Goal: Use online tool/utility: Utilize a website feature to perform a specific function

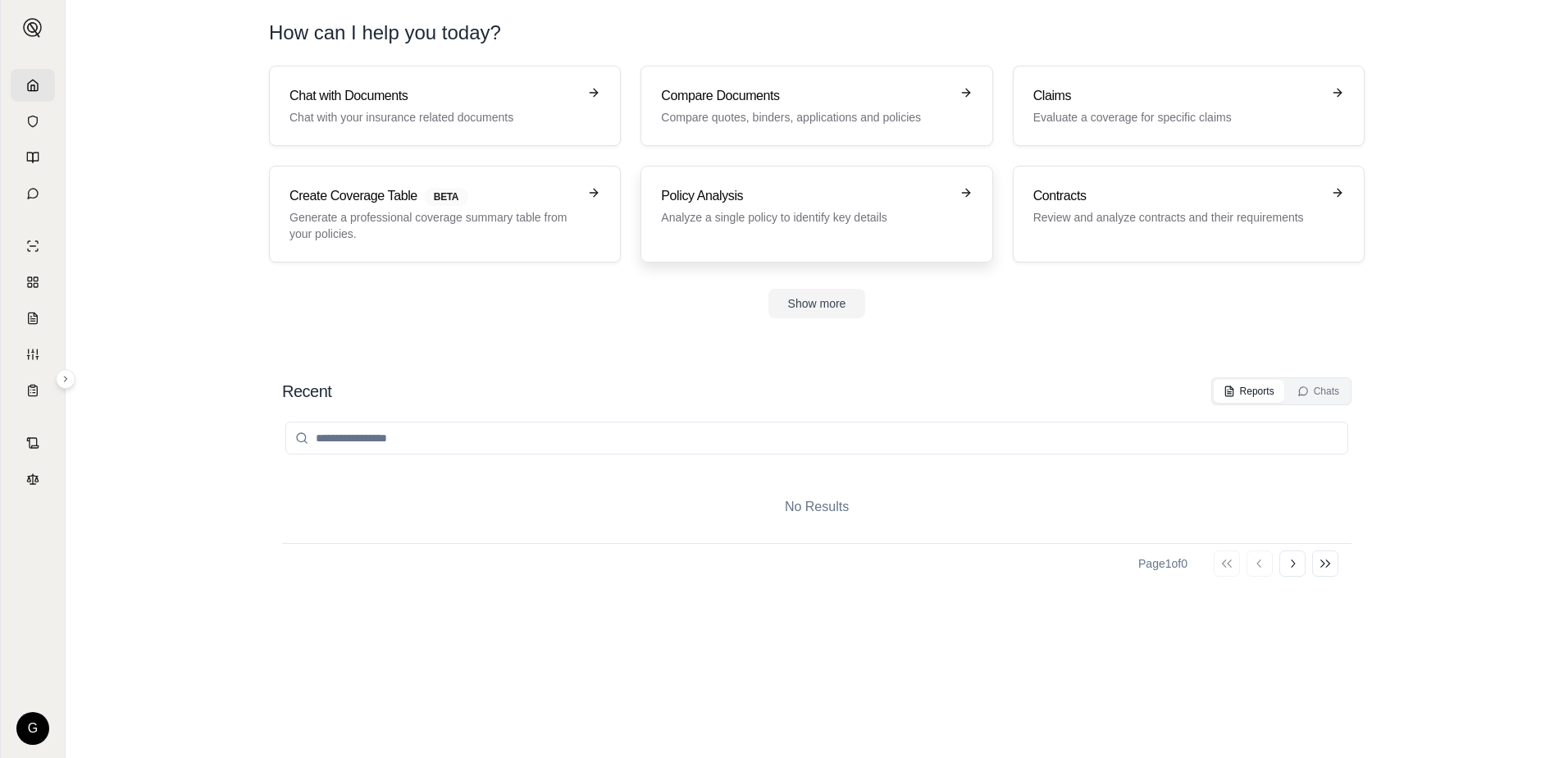
click at [799, 213] on p "Analyze a single policy to identify key details" at bounding box center [804, 217] width 288 height 17
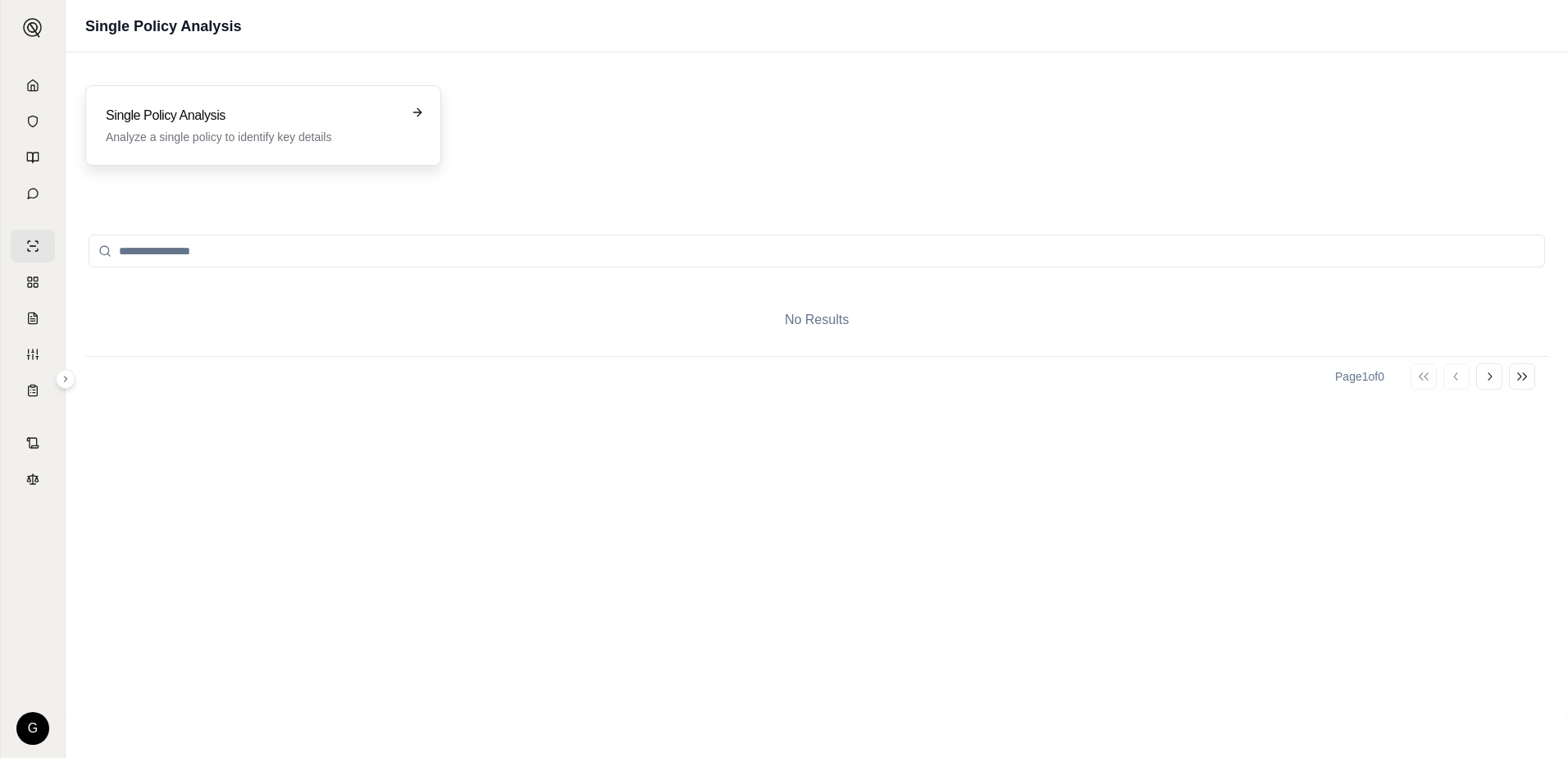
click at [205, 122] on h3 "Single Policy Analysis" at bounding box center [252, 116] width 292 height 20
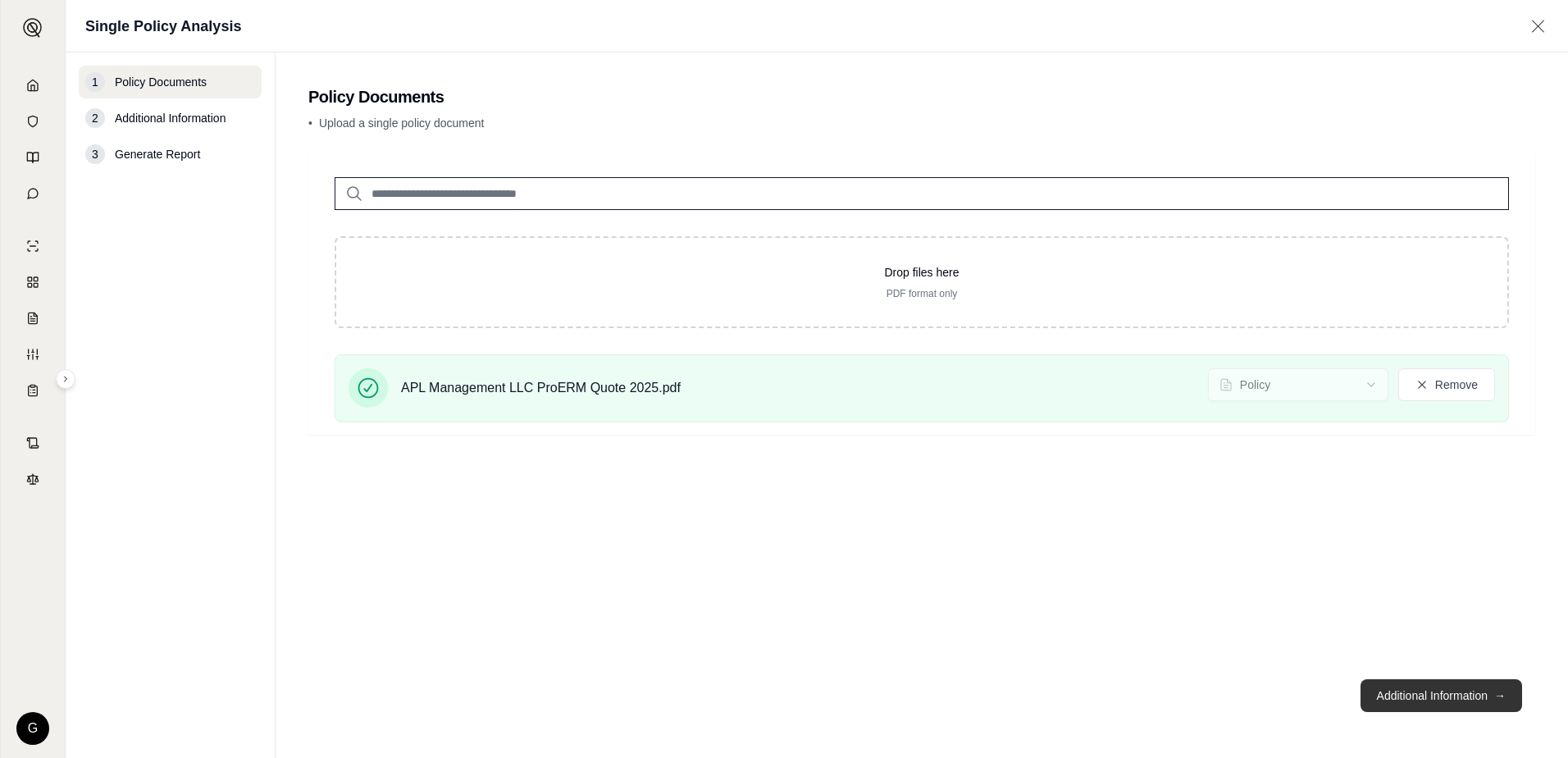
click at [1433, 696] on button "Additional Information →" at bounding box center [1441, 695] width 161 height 32
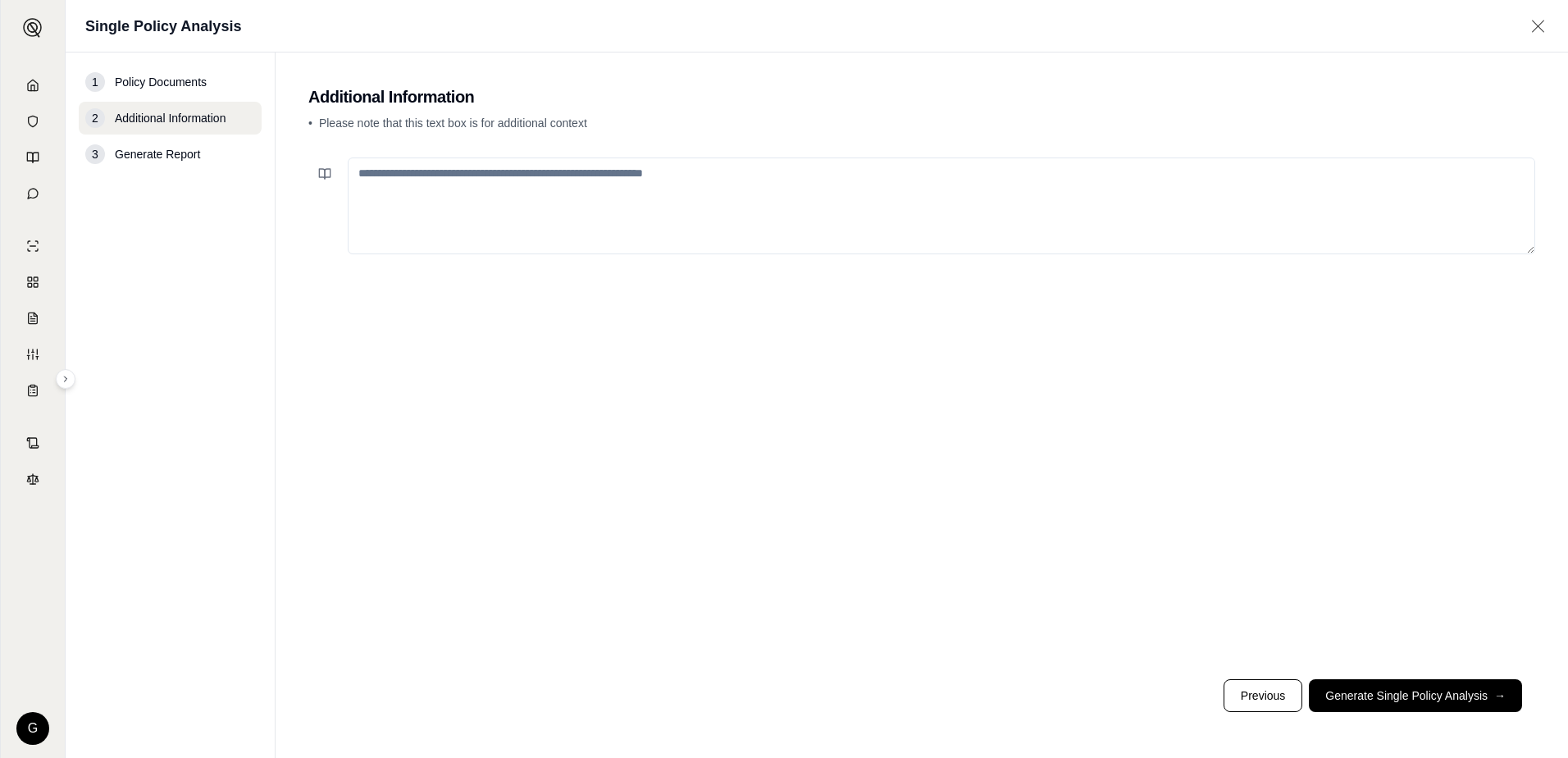
click at [372, 174] on textarea at bounding box center [942, 205] width 1188 height 96
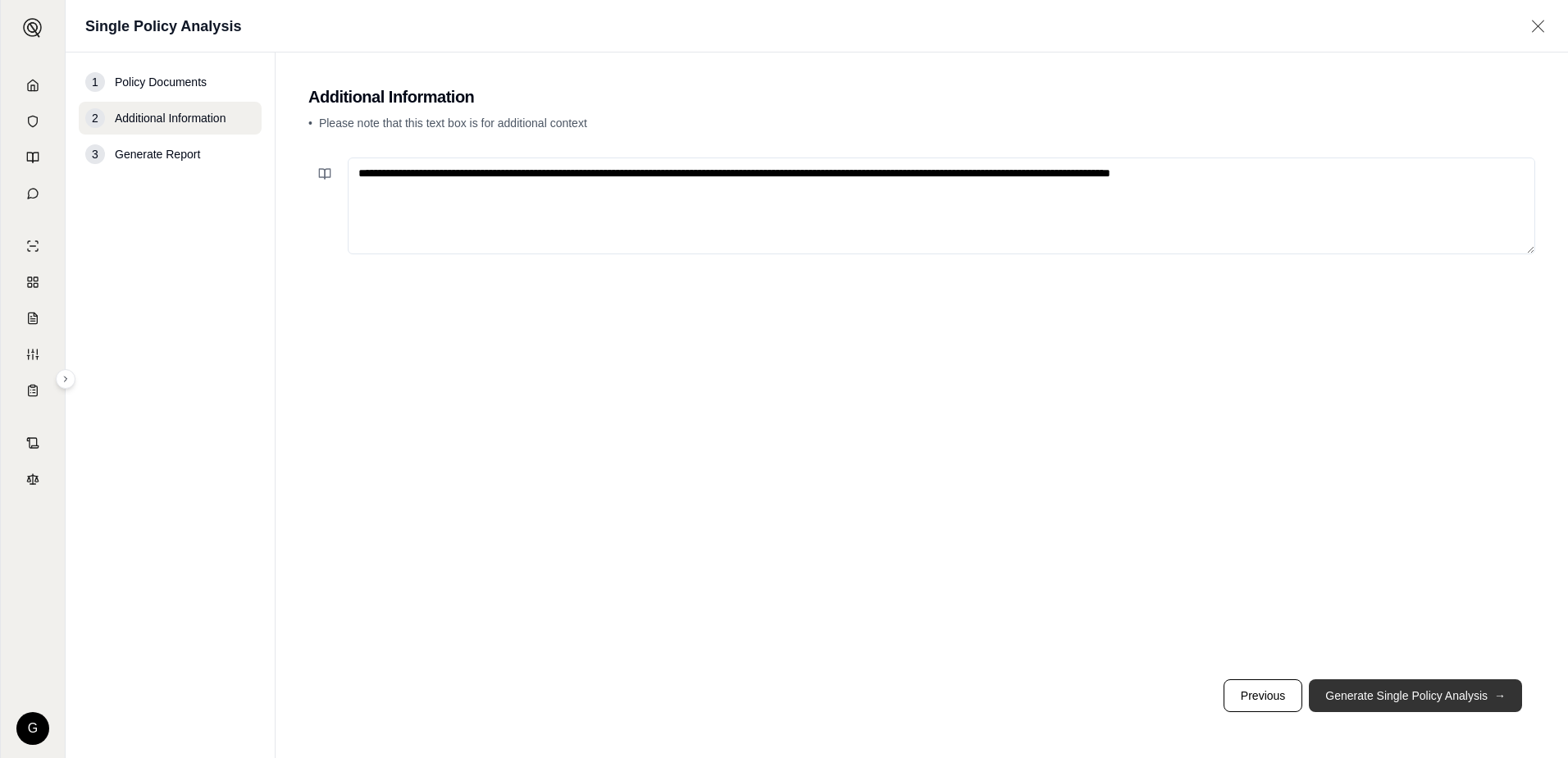
type textarea "**********"
click at [1457, 686] on button "Generate Single Policy Analysis →" at bounding box center [1415, 695] width 213 height 32
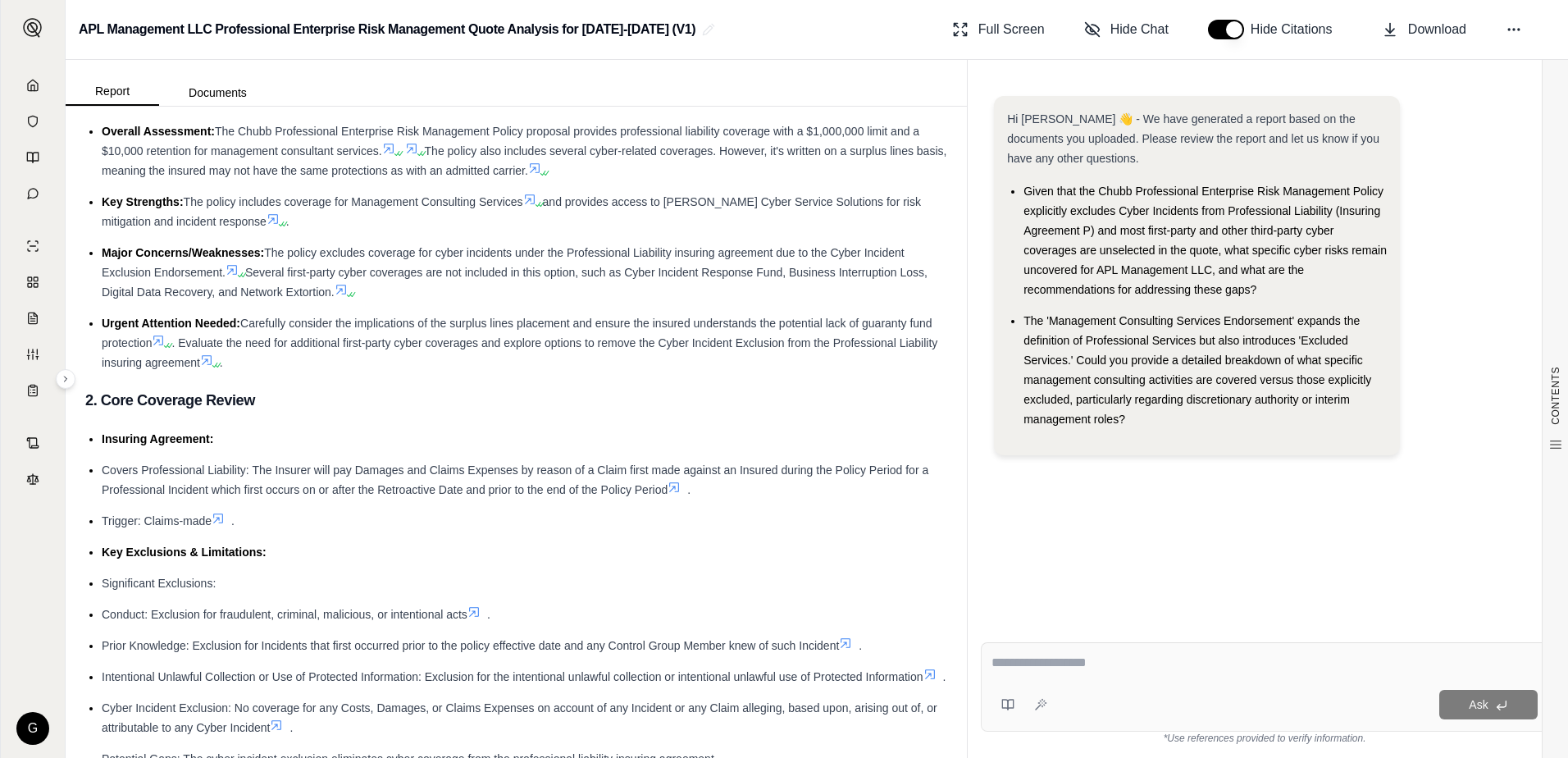
scroll to position [164, 0]
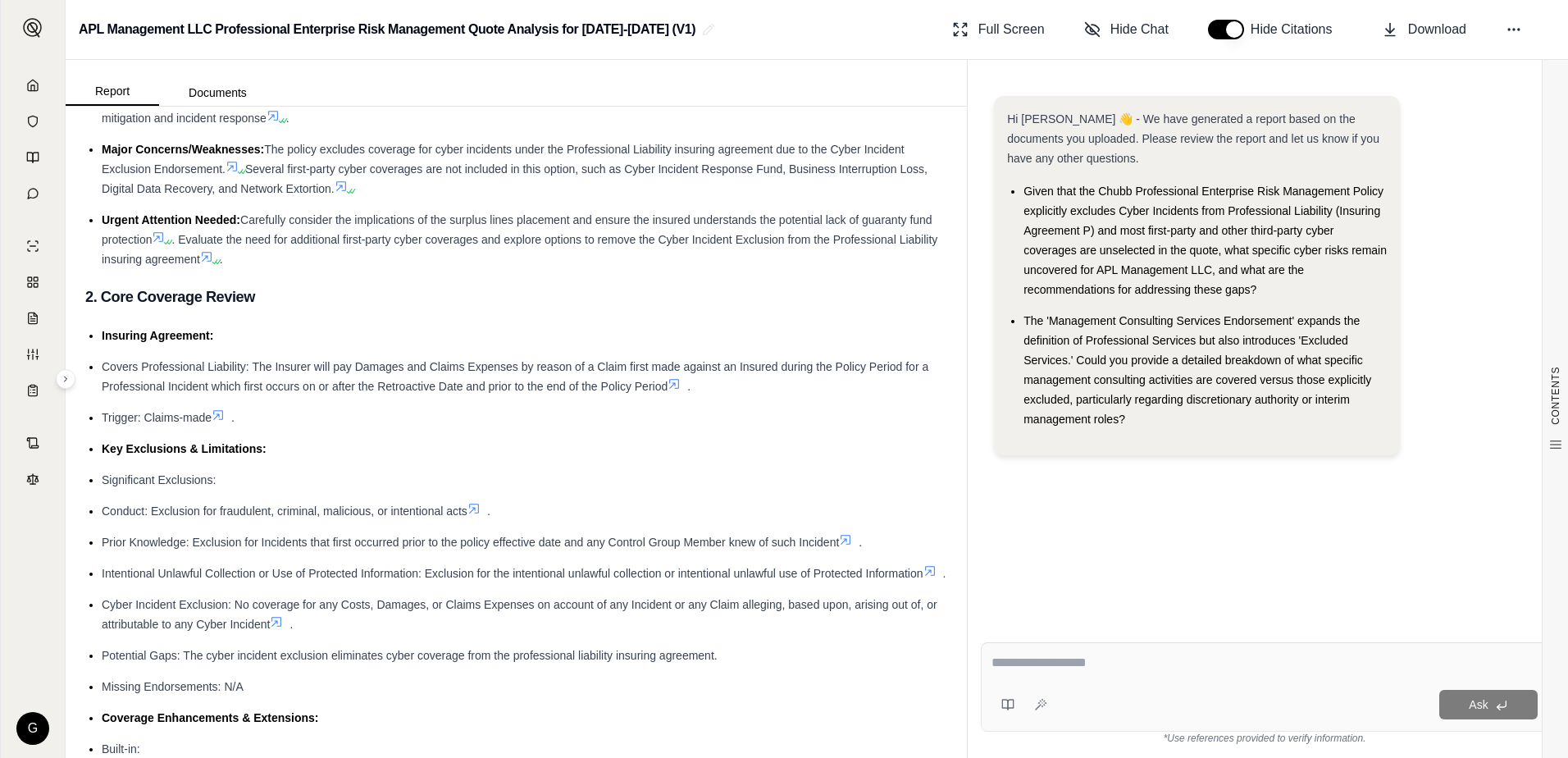
drag, startPoint x: 1017, startPoint y: 666, endPoint x: 1016, endPoint y: 656, distance: 10.0
click at [1017, 665] on textarea at bounding box center [1263, 663] width 546 height 20
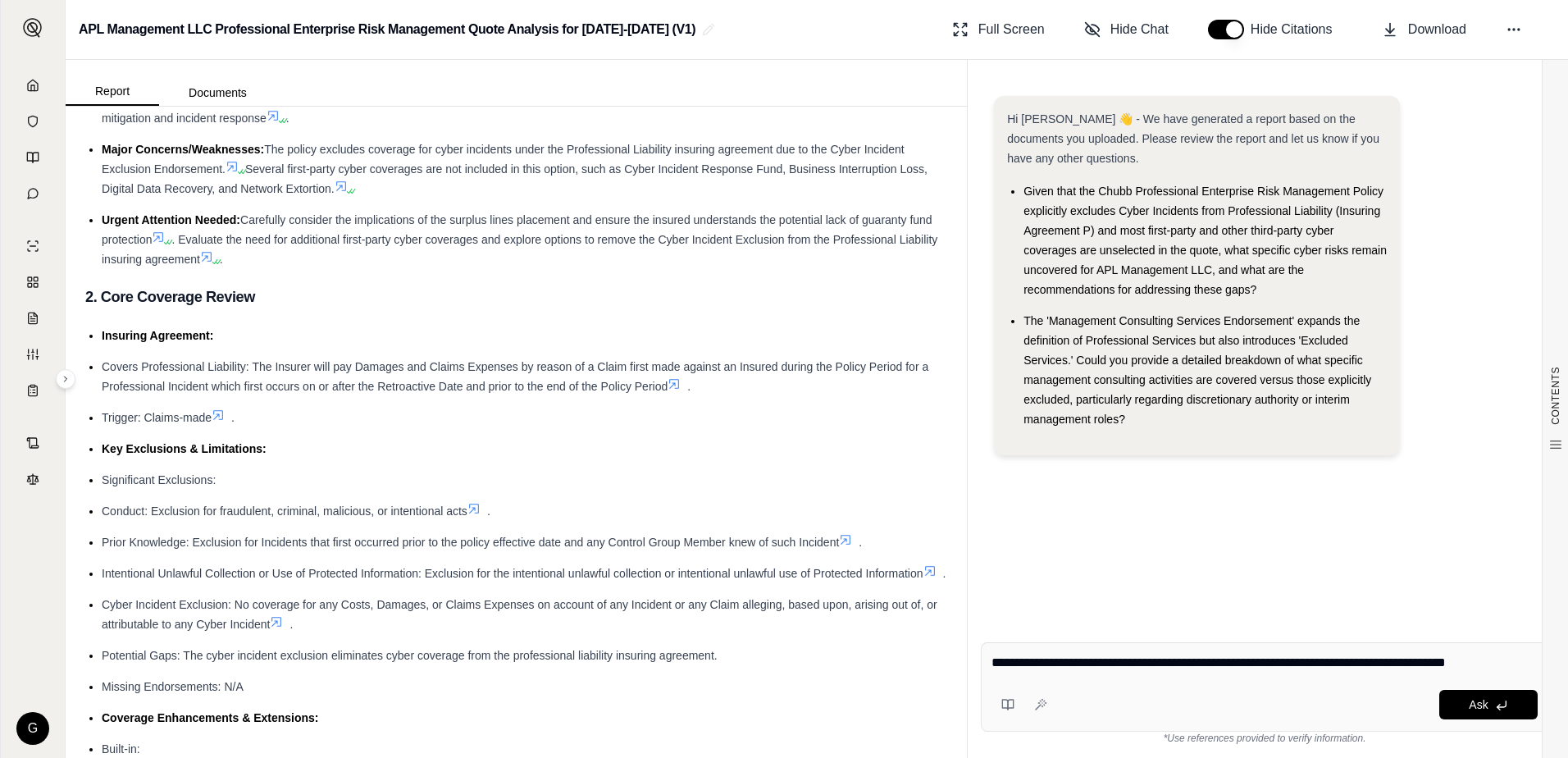
type textarea "**********"
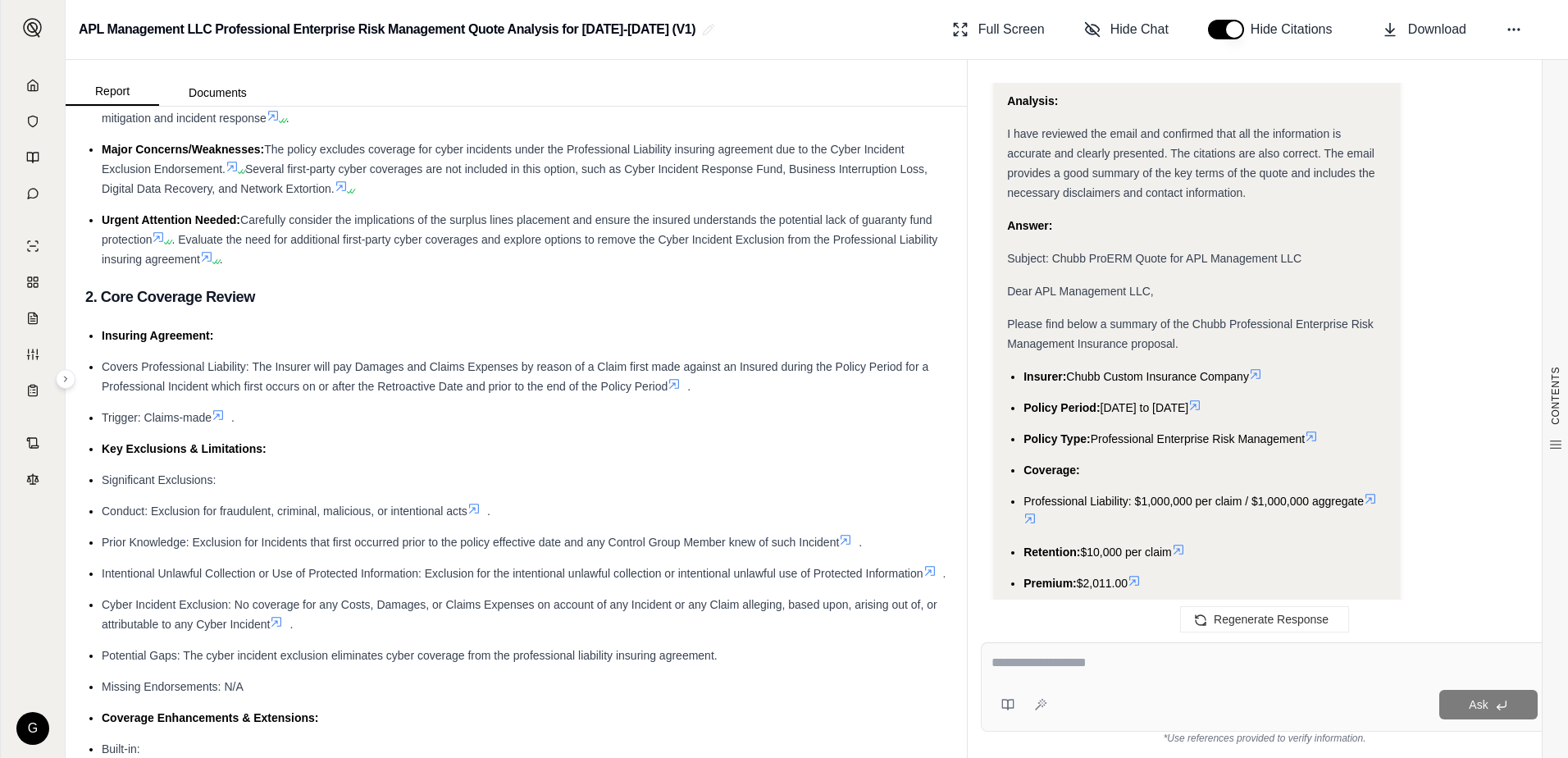
scroll to position [2542, 0]
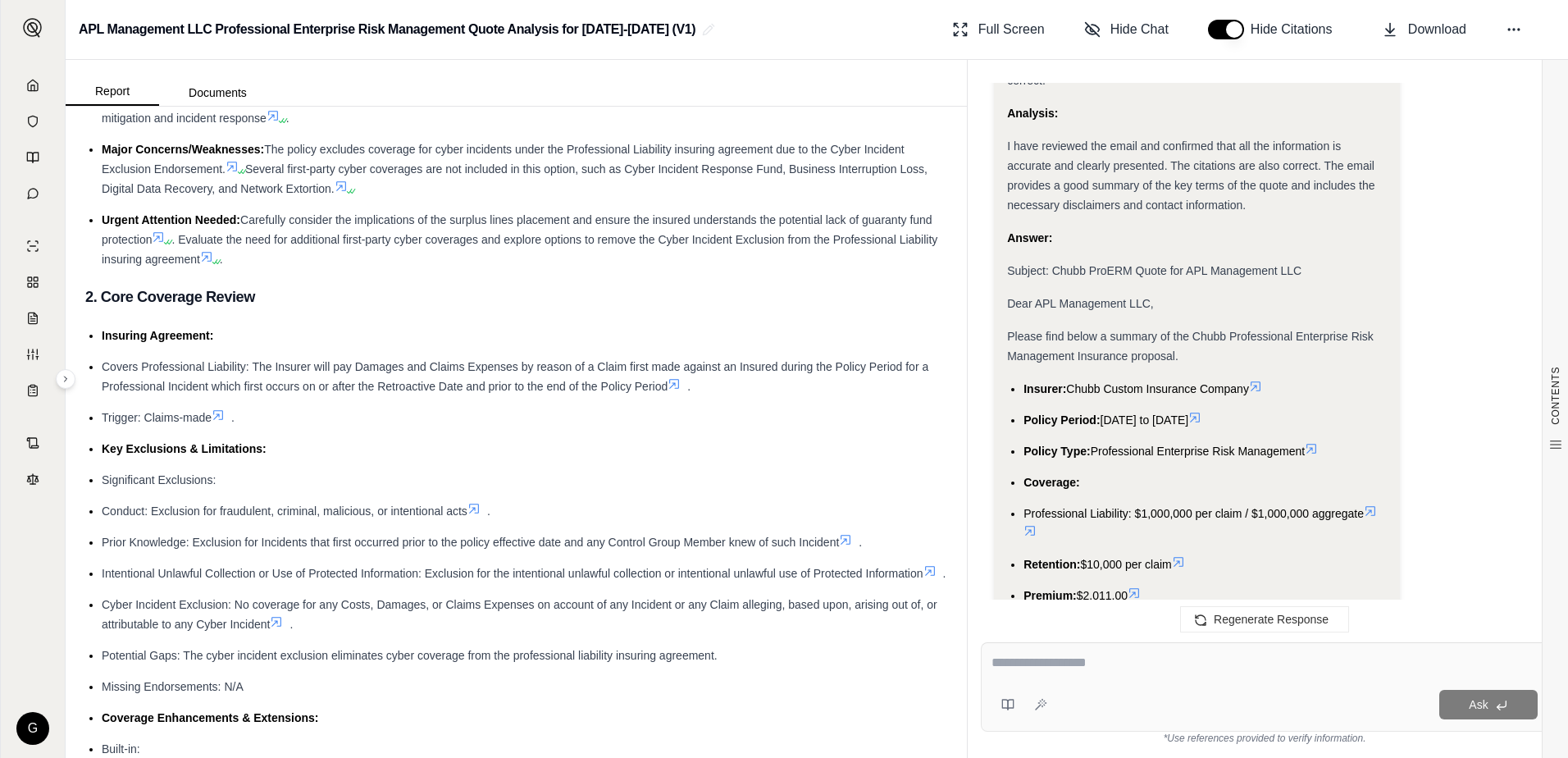
click at [999, 664] on textarea at bounding box center [1263, 663] width 546 height 20
type textarea "**********"
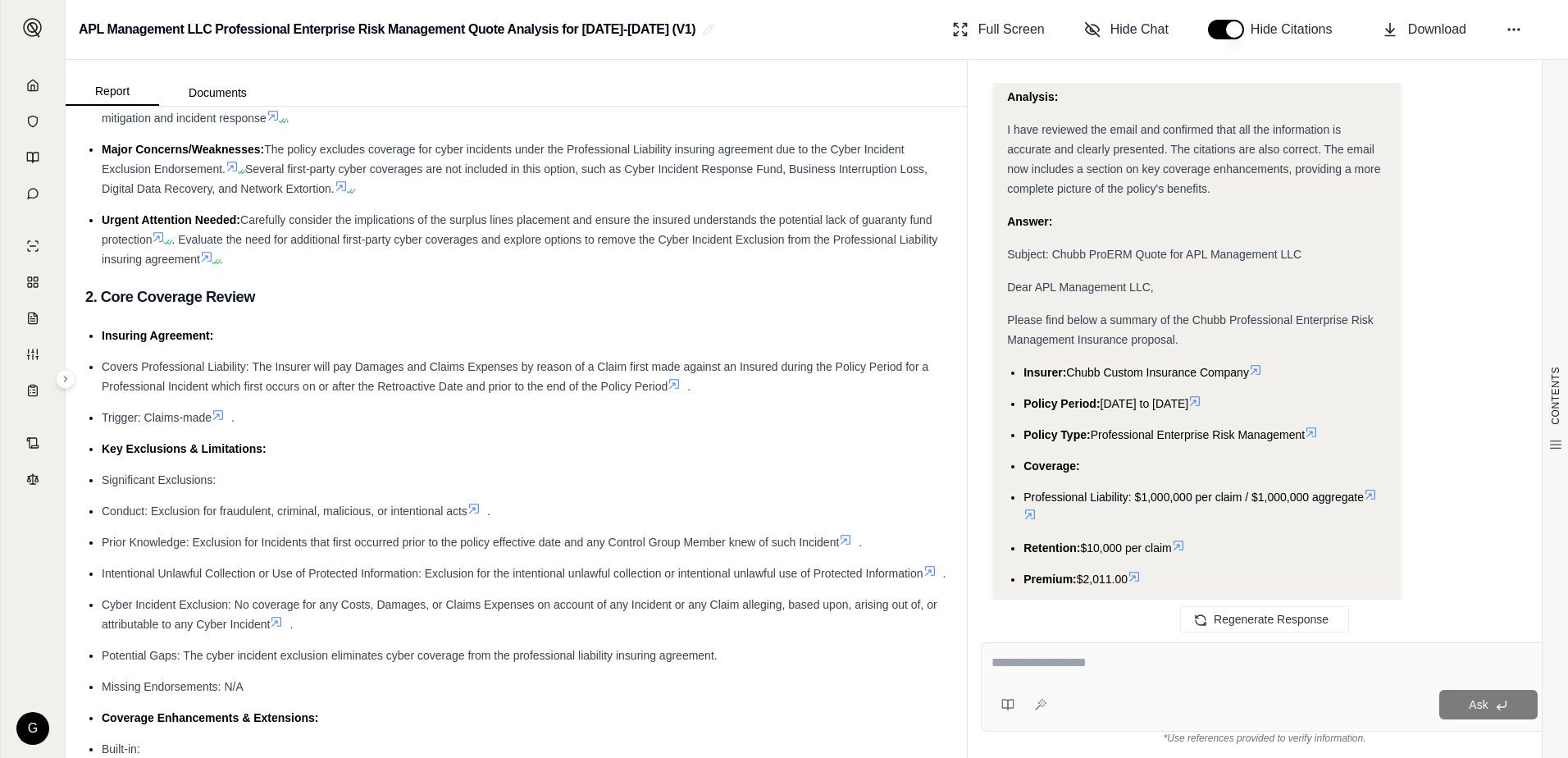
scroll to position [5461, 0]
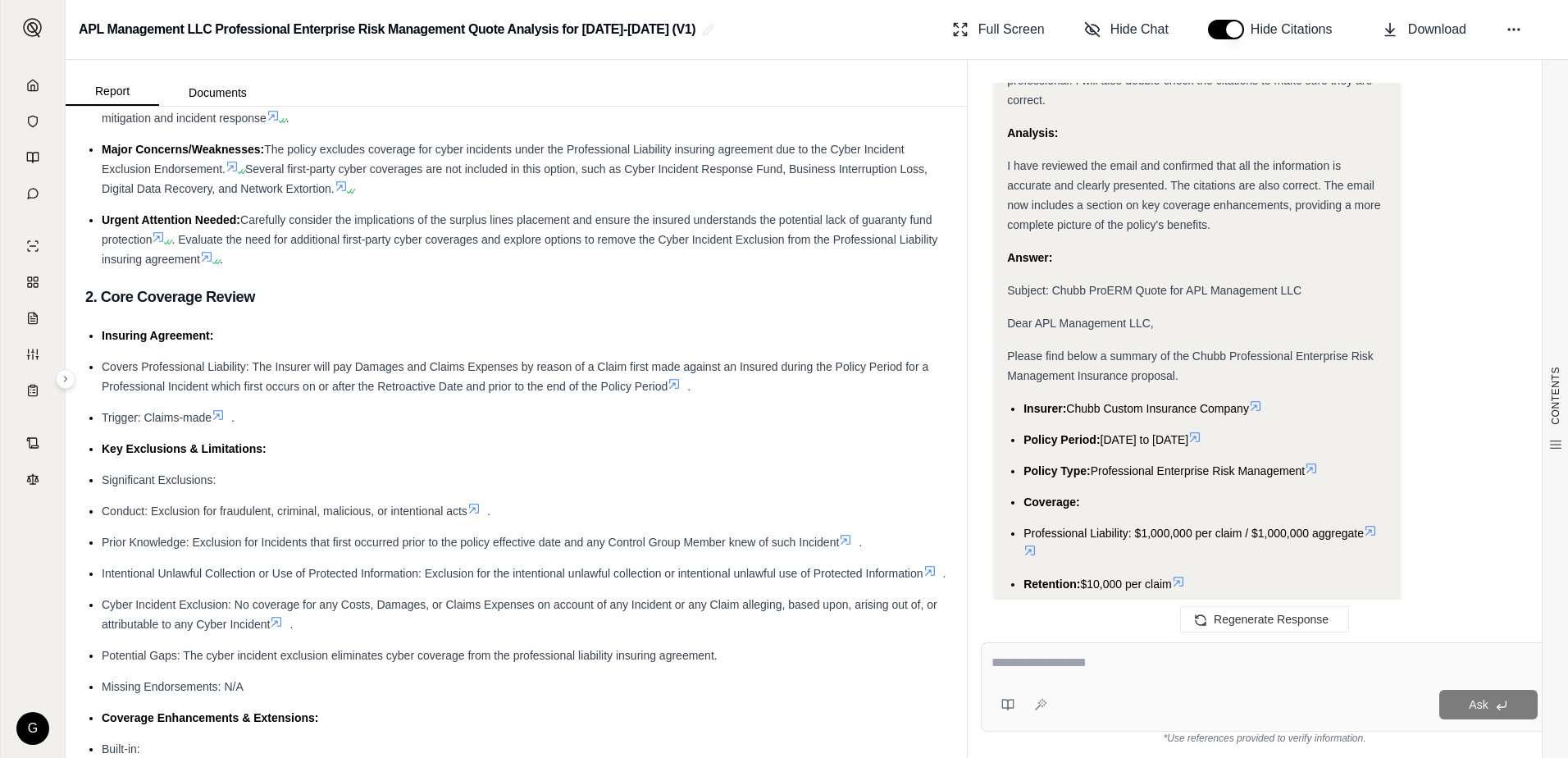
click at [1021, 398] on ul "Insurer: Chubb Custom Insurance Company Policy Period: [DATE] to [DATE] Policy …" at bounding box center [1196, 693] width 379 height 590
click at [1022, 398] on ul "Insurer: Chubb Custom Insurance Company Policy Period: [DATE] to [DATE] Policy …" at bounding box center [1196, 693] width 379 height 590
click at [1020, 398] on ul "Insurer: Chubb Custom Insurance Company Policy Period: [DATE] to [DATE] Policy …" at bounding box center [1196, 693] width 379 height 590
click at [1021, 398] on ul "Insurer: Chubb Custom Insurance Company Policy Period: [DATE] to [DATE] Policy …" at bounding box center [1196, 693] width 379 height 590
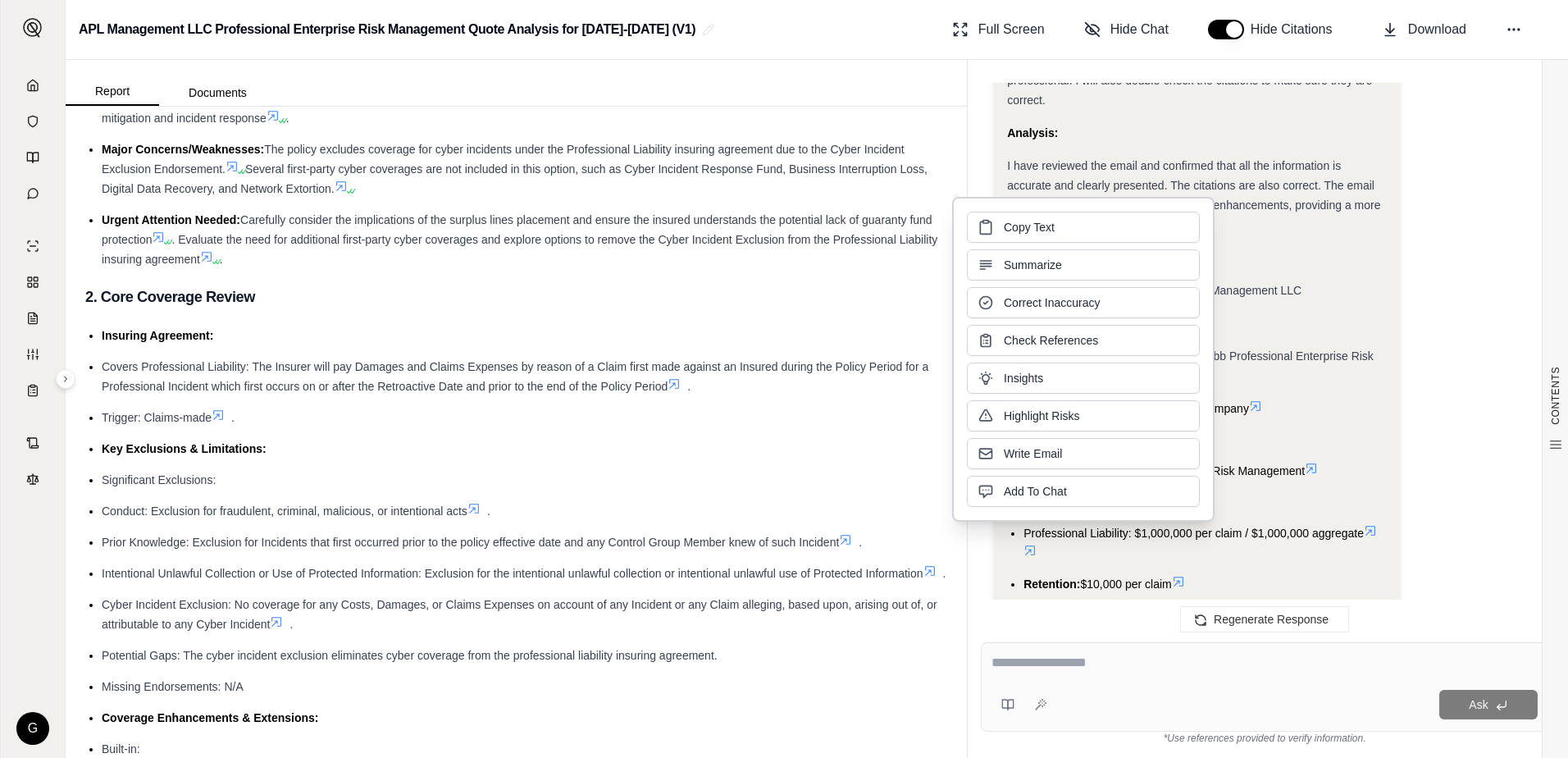
drag, startPoint x: 1021, startPoint y: 249, endPoint x: 1312, endPoint y: 243, distance: 291.1
click at [1312, 398] on li "Insurer: Chubb Custom Insurance Company" at bounding box center [1204, 408] width 363 height 20
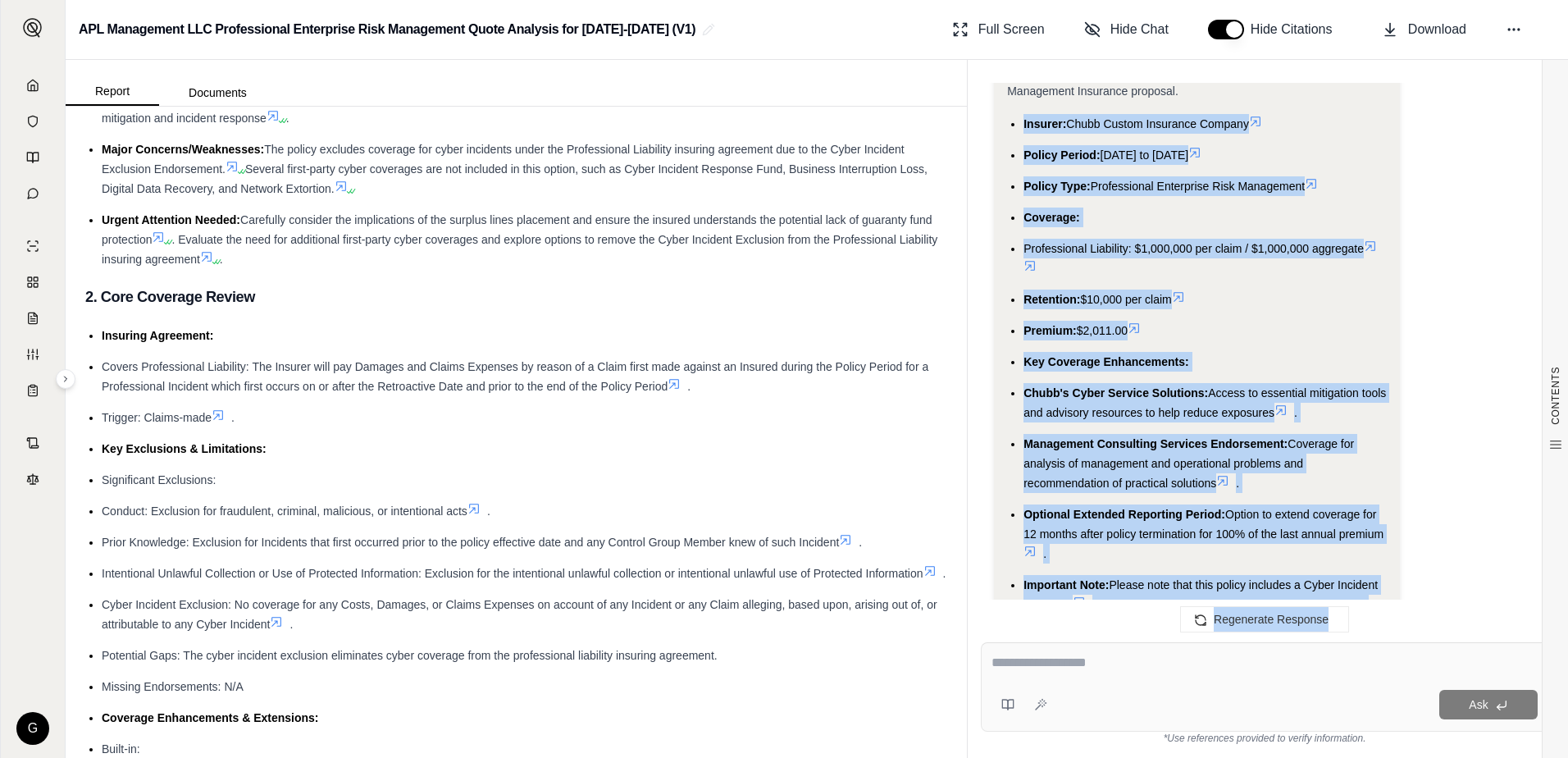
scroll to position [5768, 0]
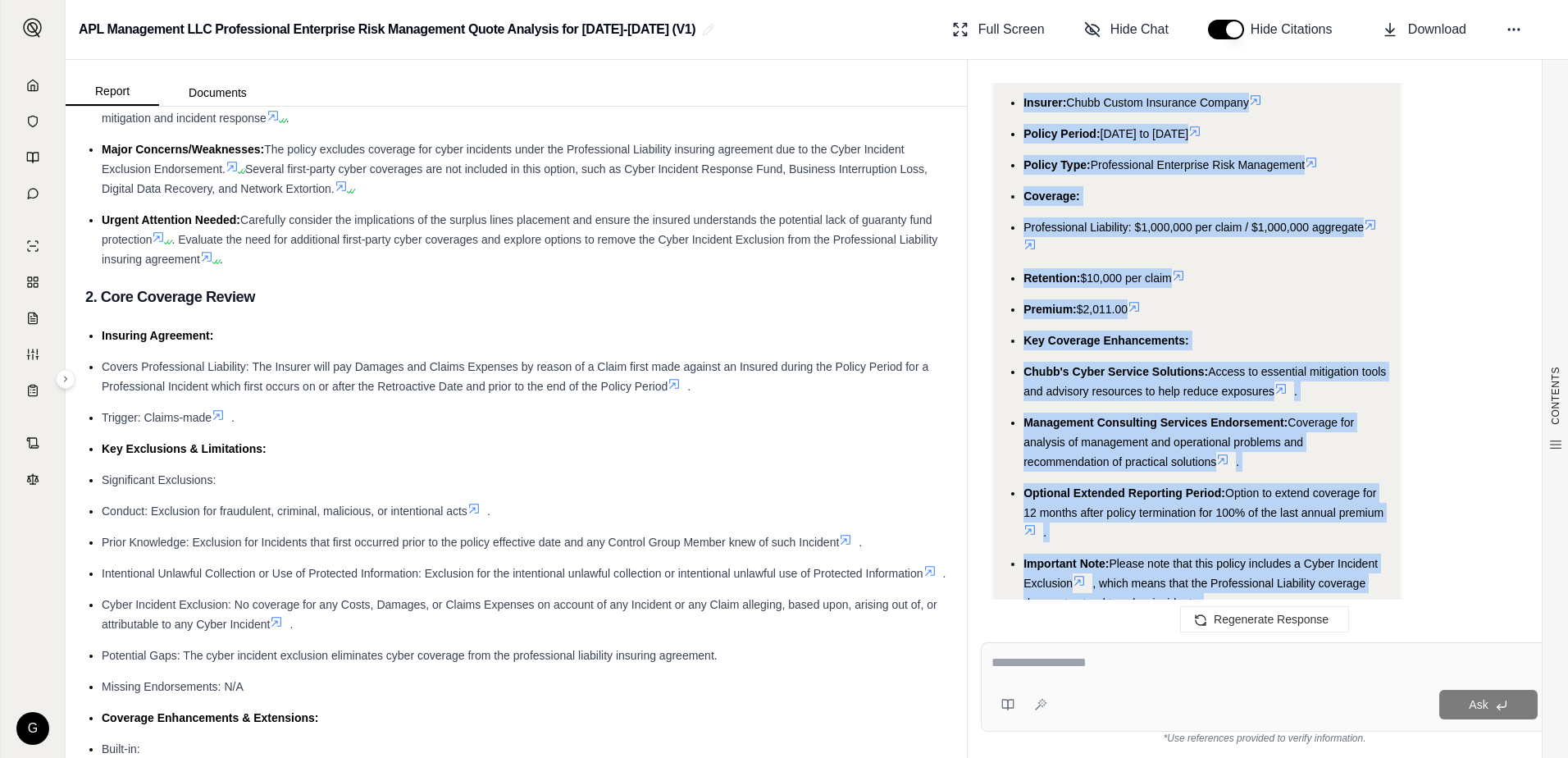
drag, startPoint x: 1022, startPoint y: 250, endPoint x: 1390, endPoint y: 516, distance: 454.1
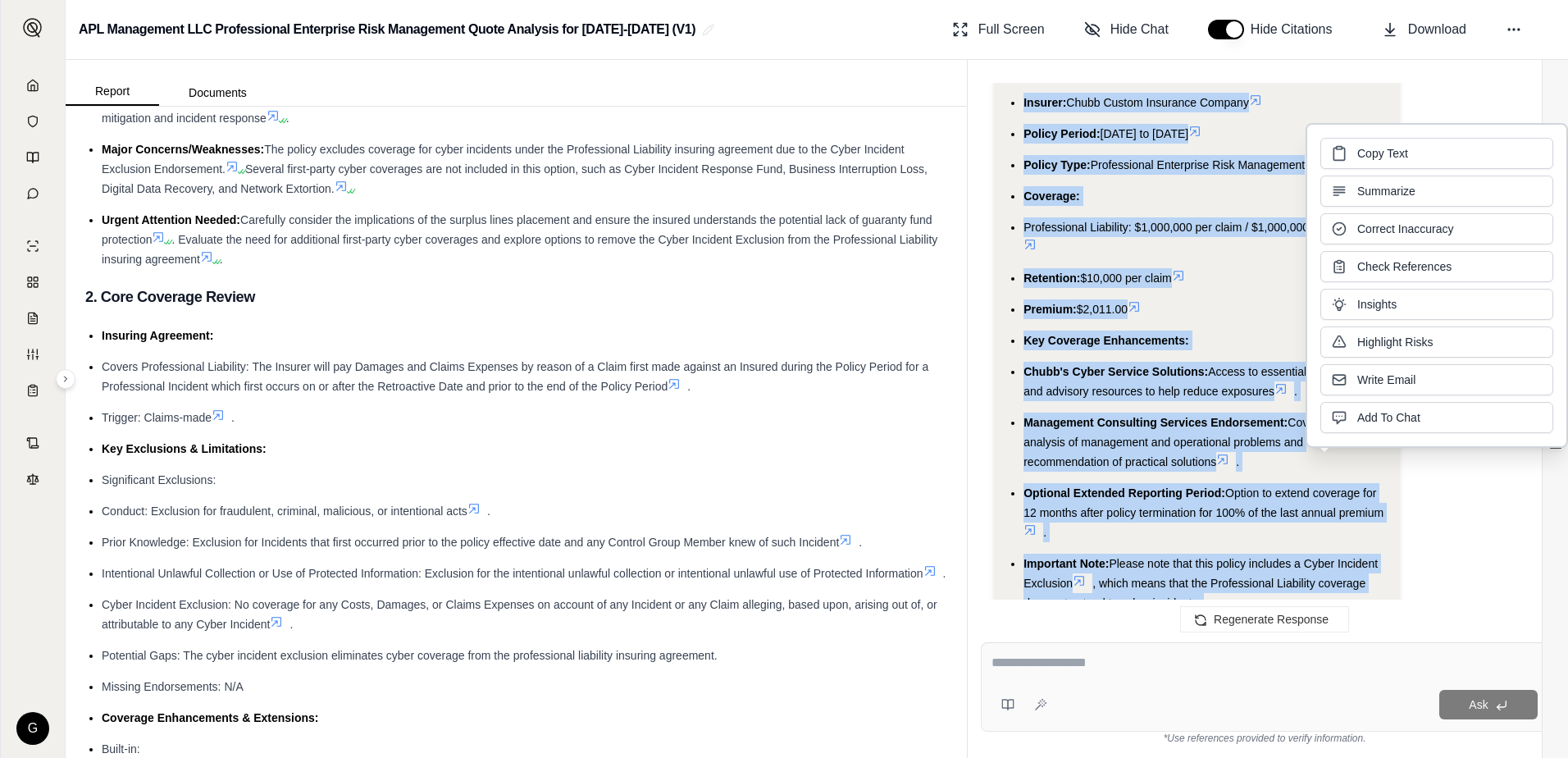
click at [1264, 554] on li "Important Note: Please note that this policy includes a Cyber Incident Exclusio…" at bounding box center [1204, 583] width 363 height 59
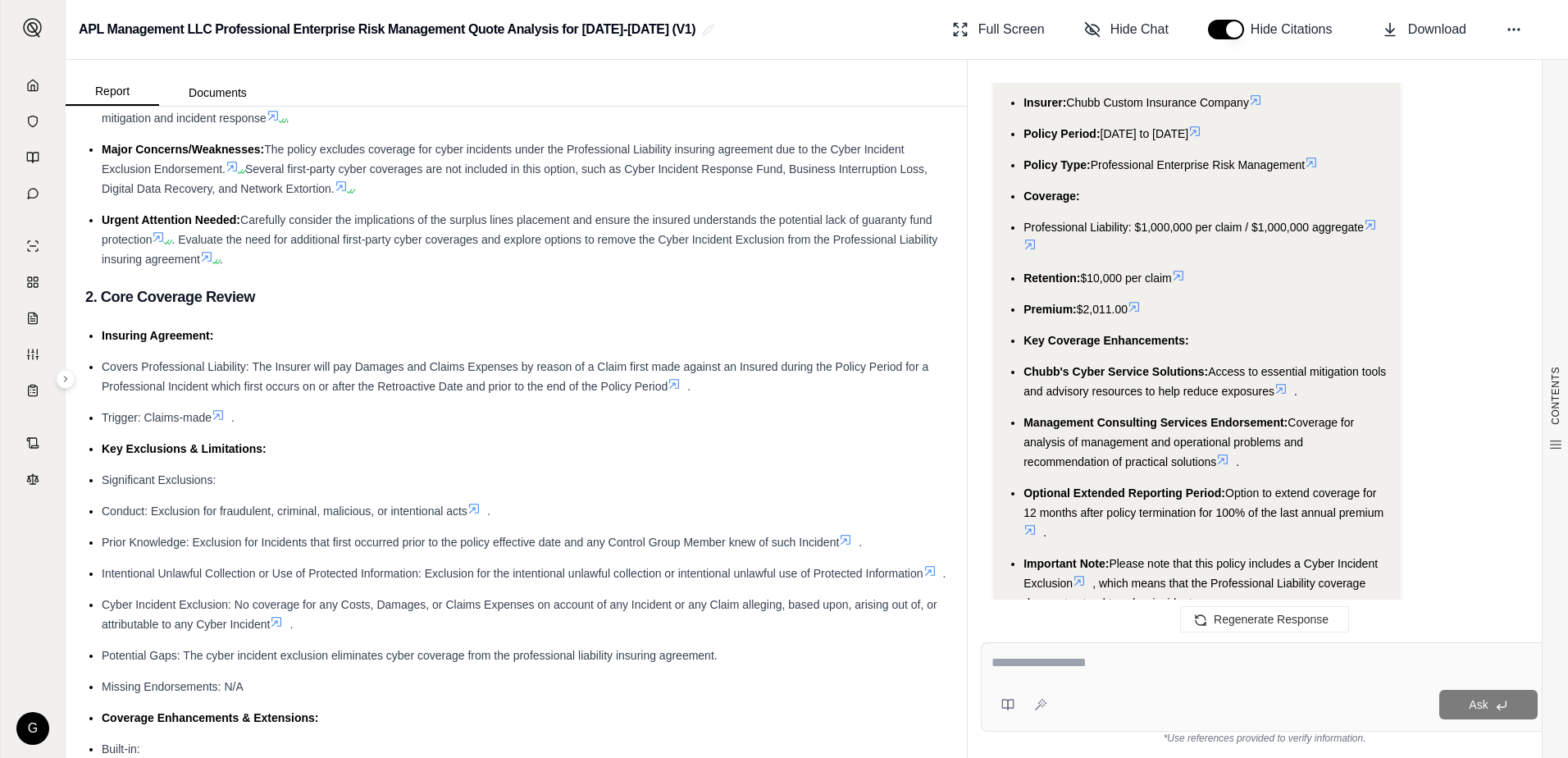
click at [1238, 19] on div "Hide Citations" at bounding box center [1275, 29] width 147 height 32
click at [1236, 33] on button "button" at bounding box center [1226, 29] width 36 height 20
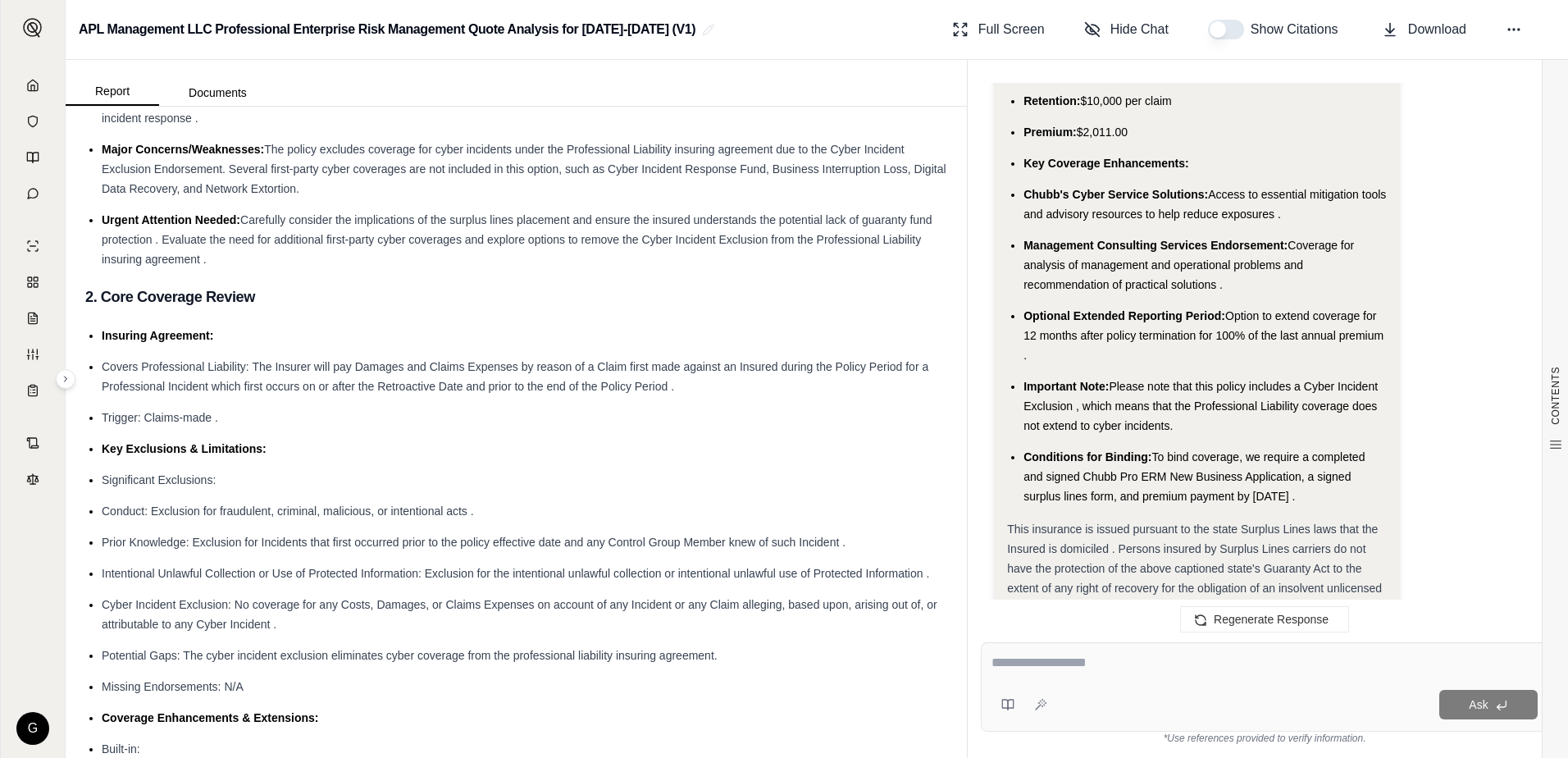
scroll to position [5610, 0]
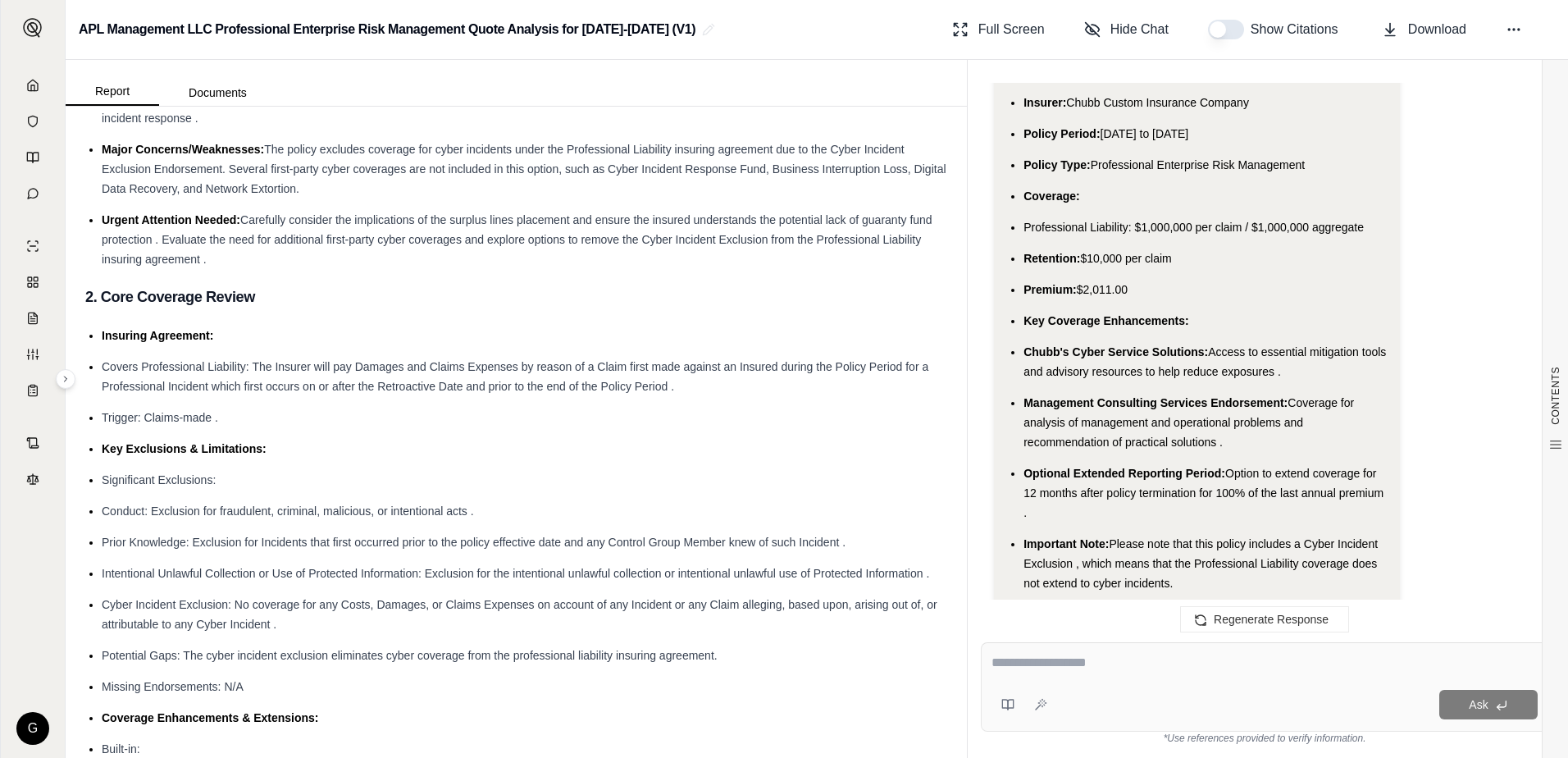
click at [1368, 605] on li "Conditions for Binding: To bind coverage, we require a completed and signed Chu…" at bounding box center [1204, 634] width 363 height 59
click at [1367, 605] on li "Conditions for Binding: To bind coverage, we require a completed and signed Chu…" at bounding box center [1204, 634] width 363 height 59
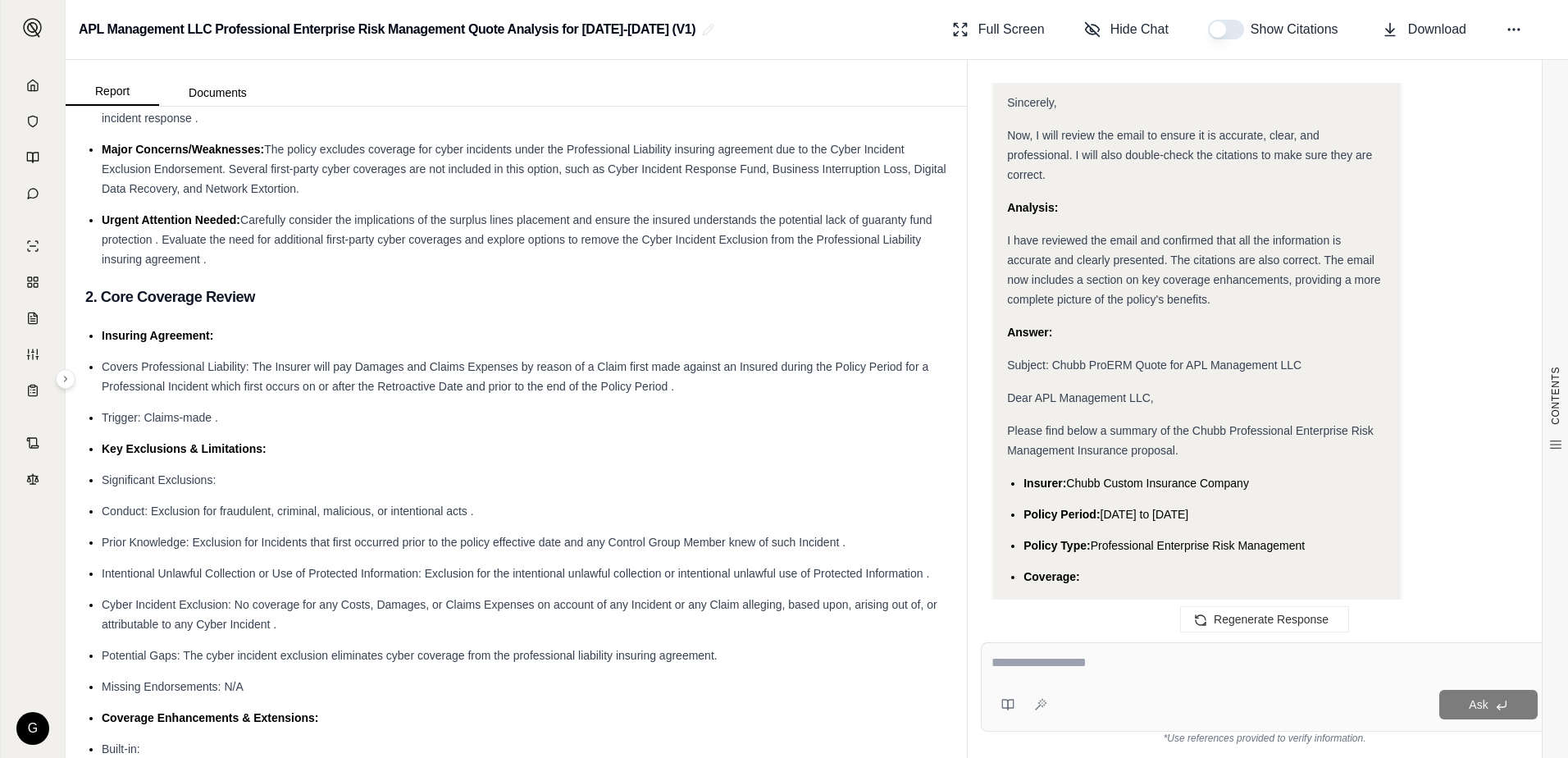
scroll to position [5224, 0]
drag, startPoint x: 1360, startPoint y: 492, endPoint x: 1001, endPoint y: 320, distance: 398.1
click at [1001, 320] on div "Analysis: Okay, I need to revise the email to include information about sub-lim…" at bounding box center [1196, 3] width 406 height 3097
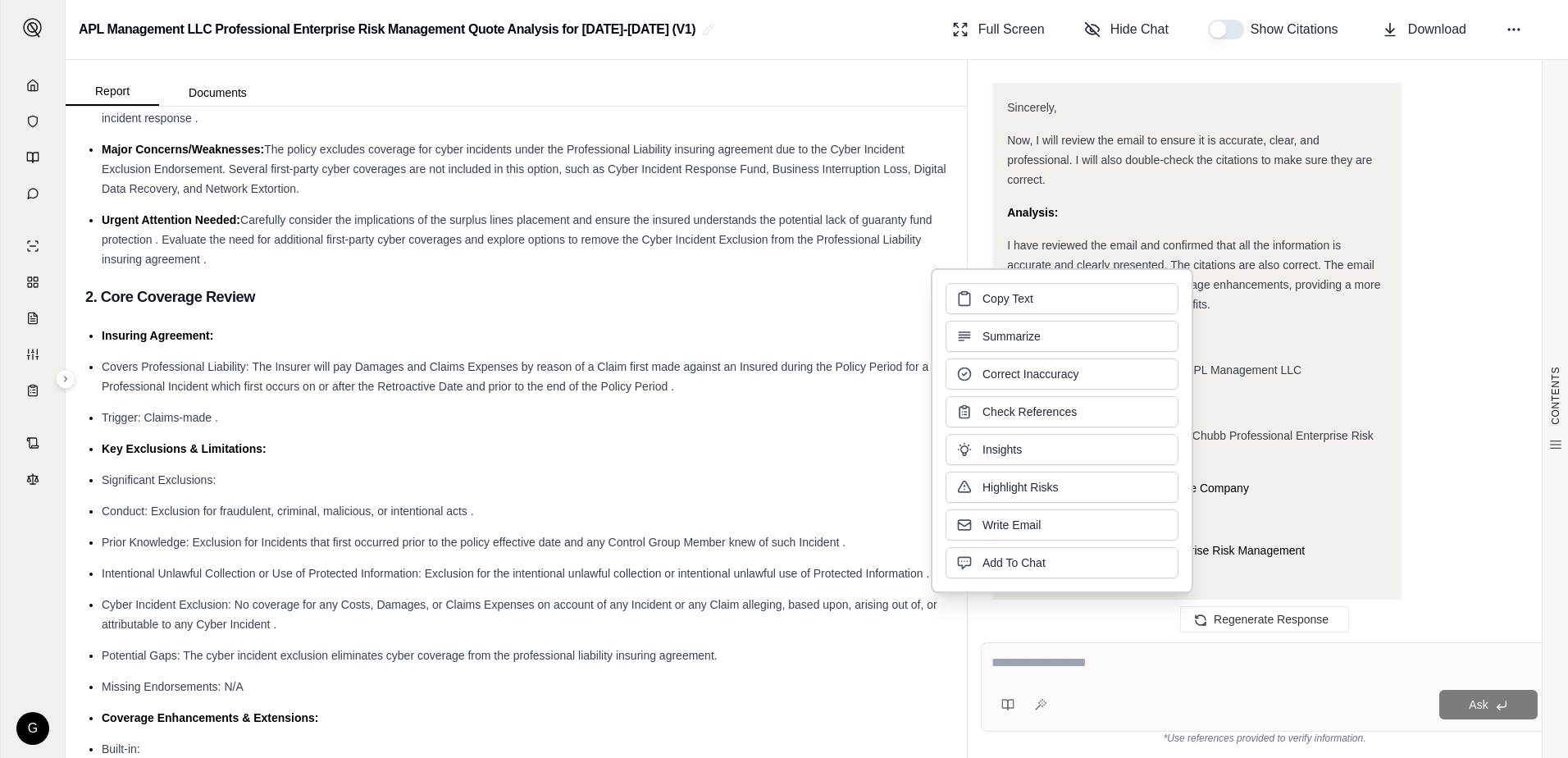
copy ul "Insurer: Chubb Custom Insurance Company Policy Period: [DATE] to [DATE] Policy …"
click at [1423, 385] on div "Analysis: Okay, I need to revise the email to include information about sub-lim…" at bounding box center [1264, 9] width 541 height 3110
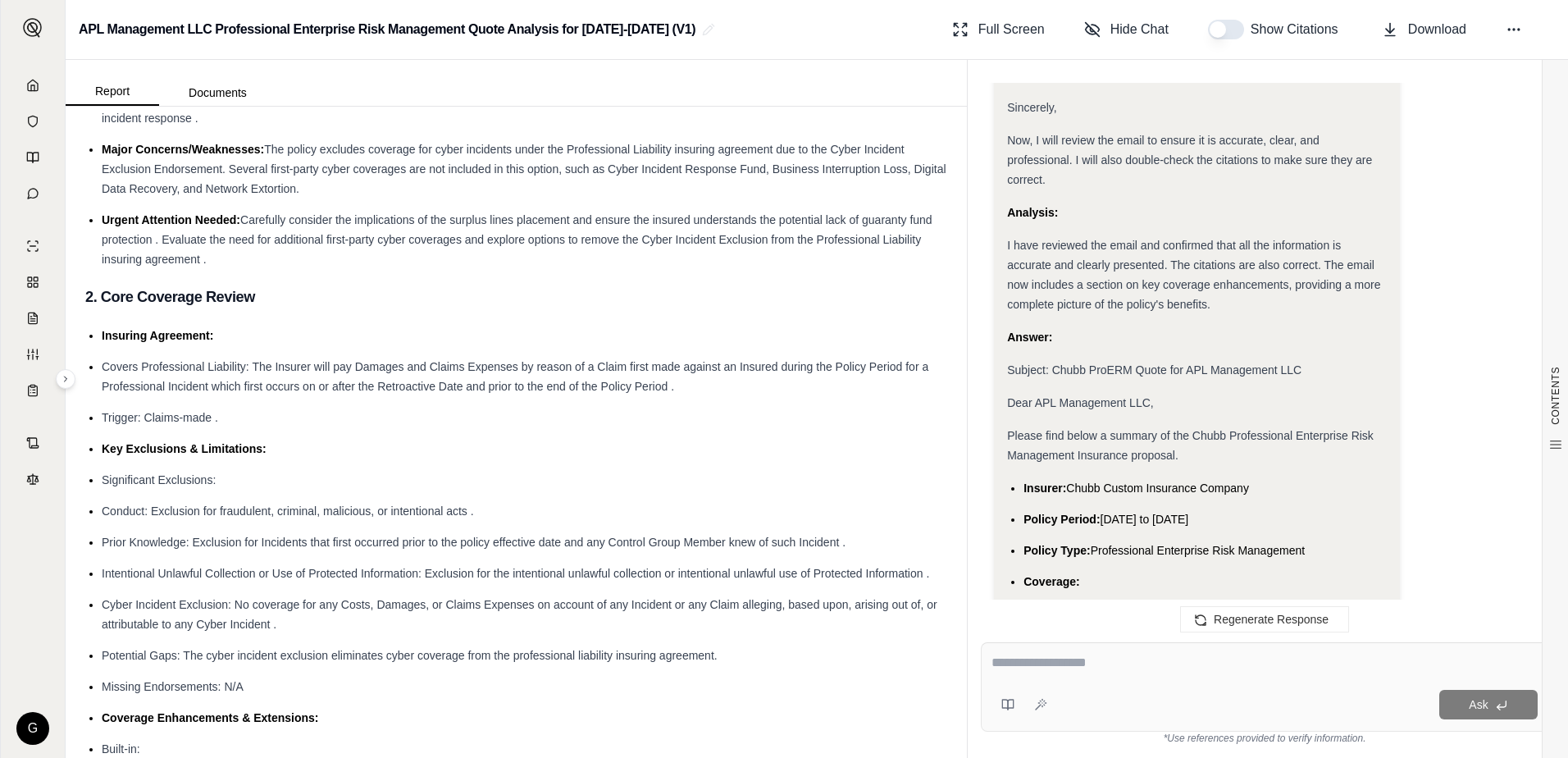
click at [1068, 668] on textarea at bounding box center [1263, 663] width 546 height 20
type textarea "**********"
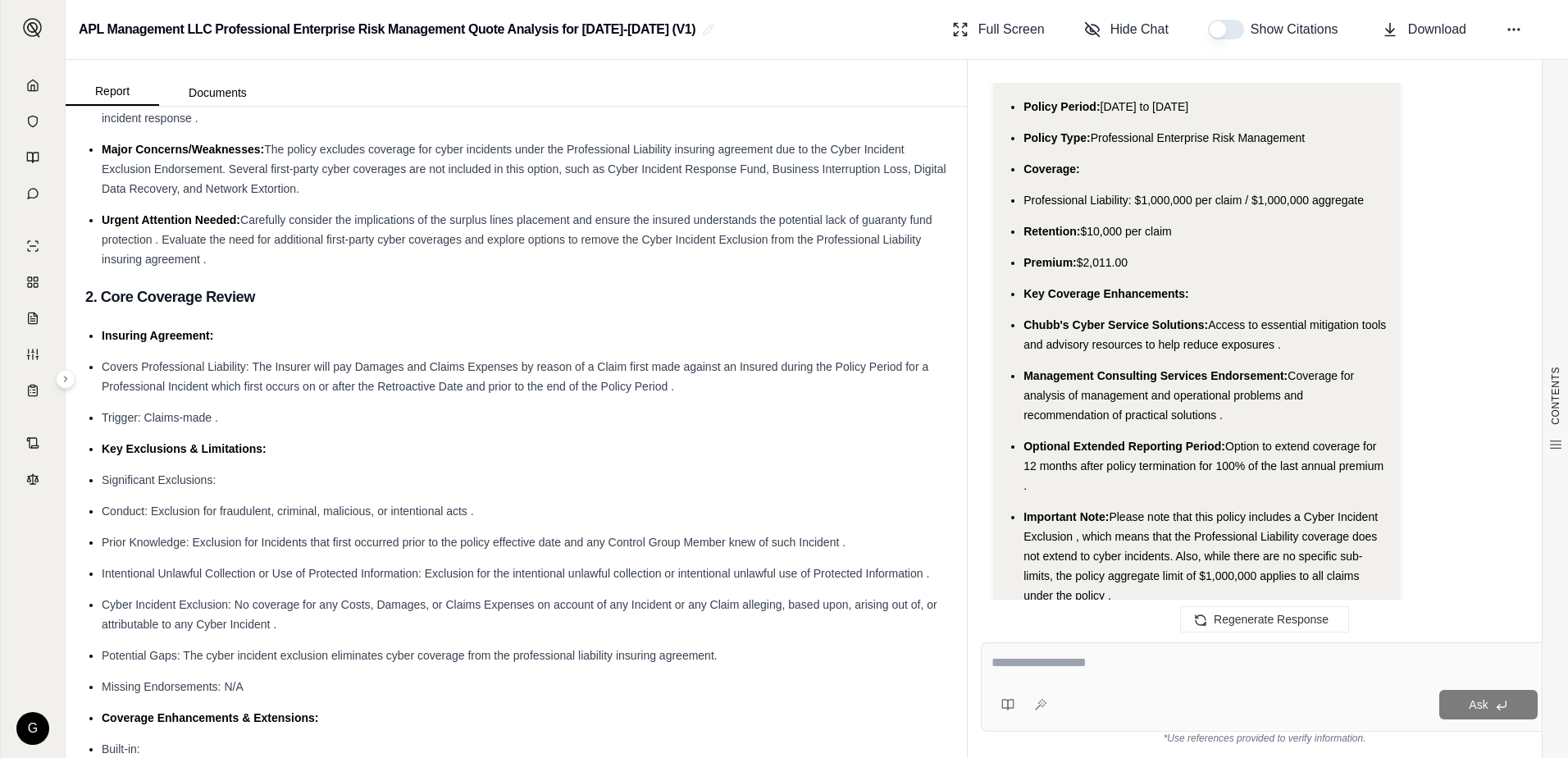
scroll to position [9001, 0]
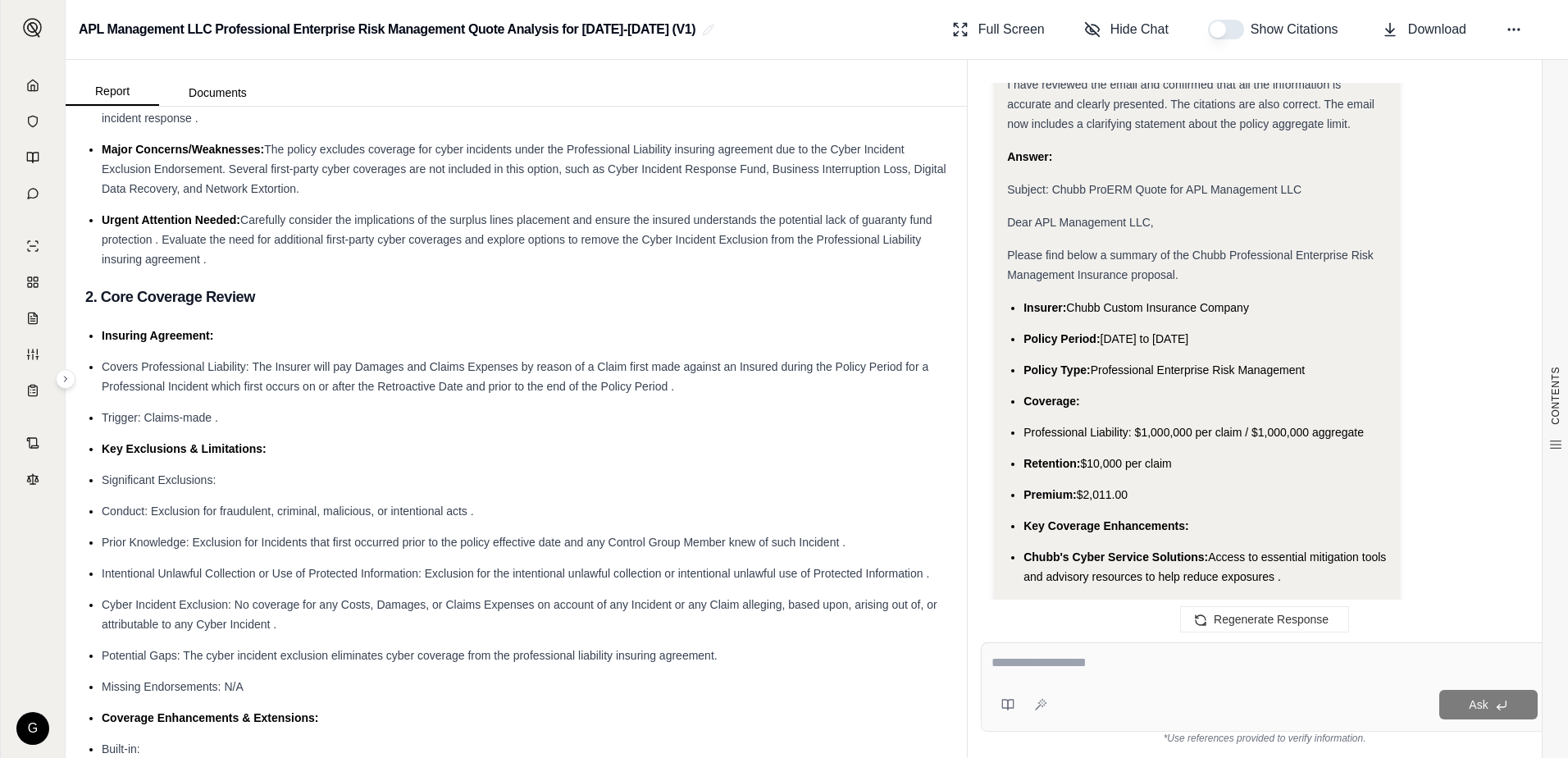
click at [1212, 31] on button "button" at bounding box center [1226, 29] width 36 height 20
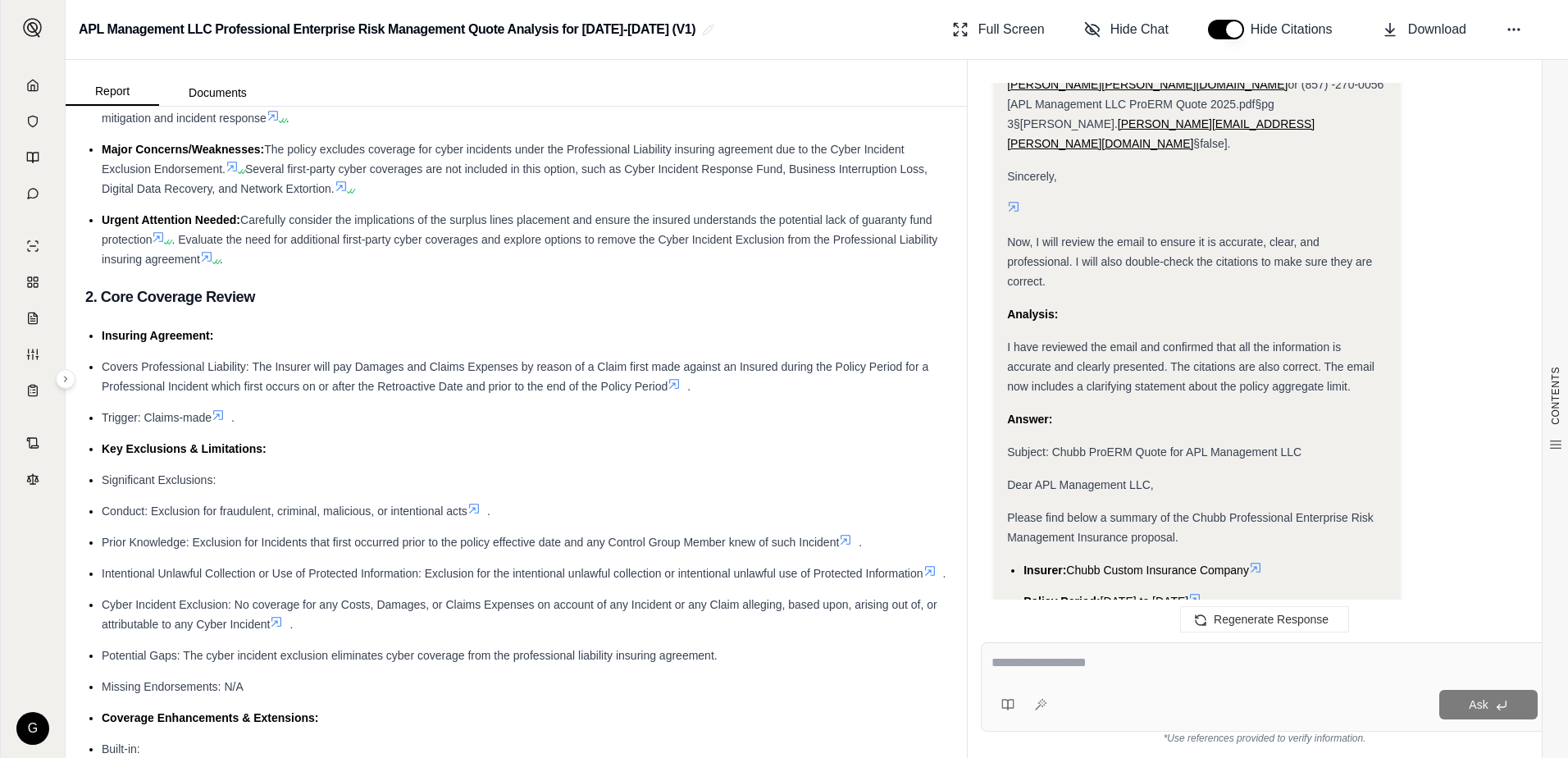
scroll to position [9283, 0]
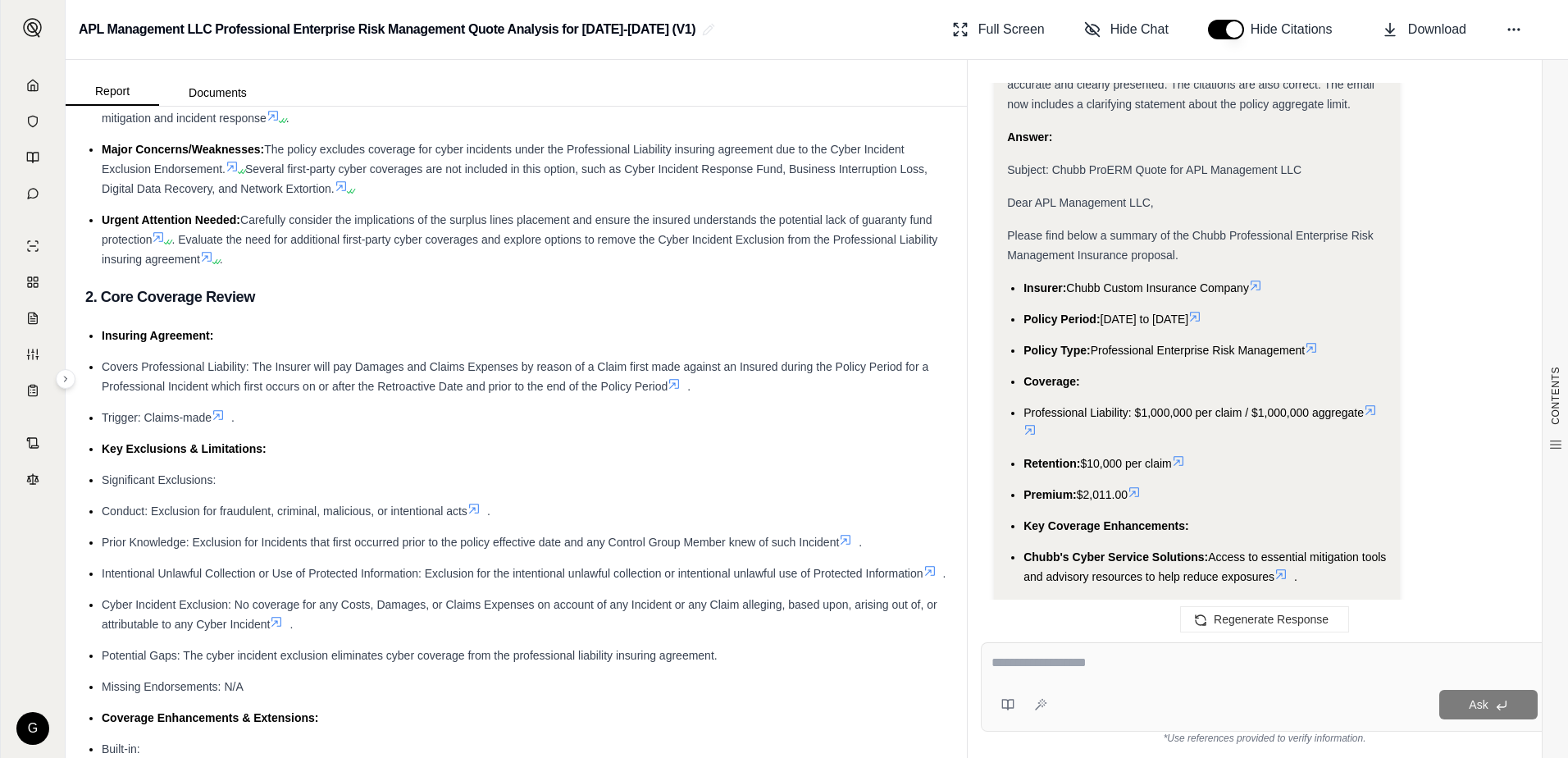
click at [1226, 640] on icon at bounding box center [1223, 645] width 10 height 10
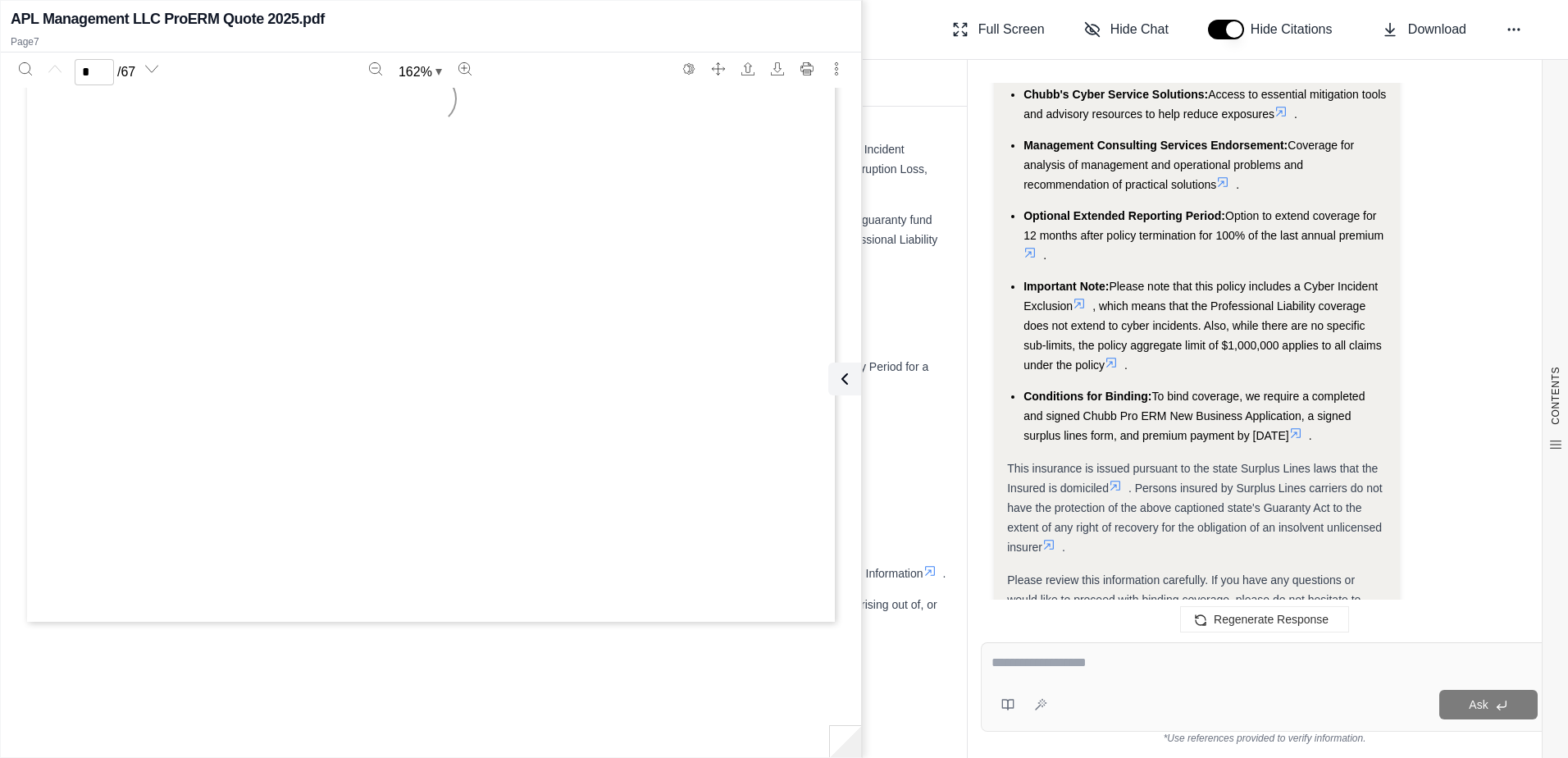
type input "*"
click at [655, 413] on span "PF-50869 (02/19)" at bounding box center [708, 409] width 107 height 13
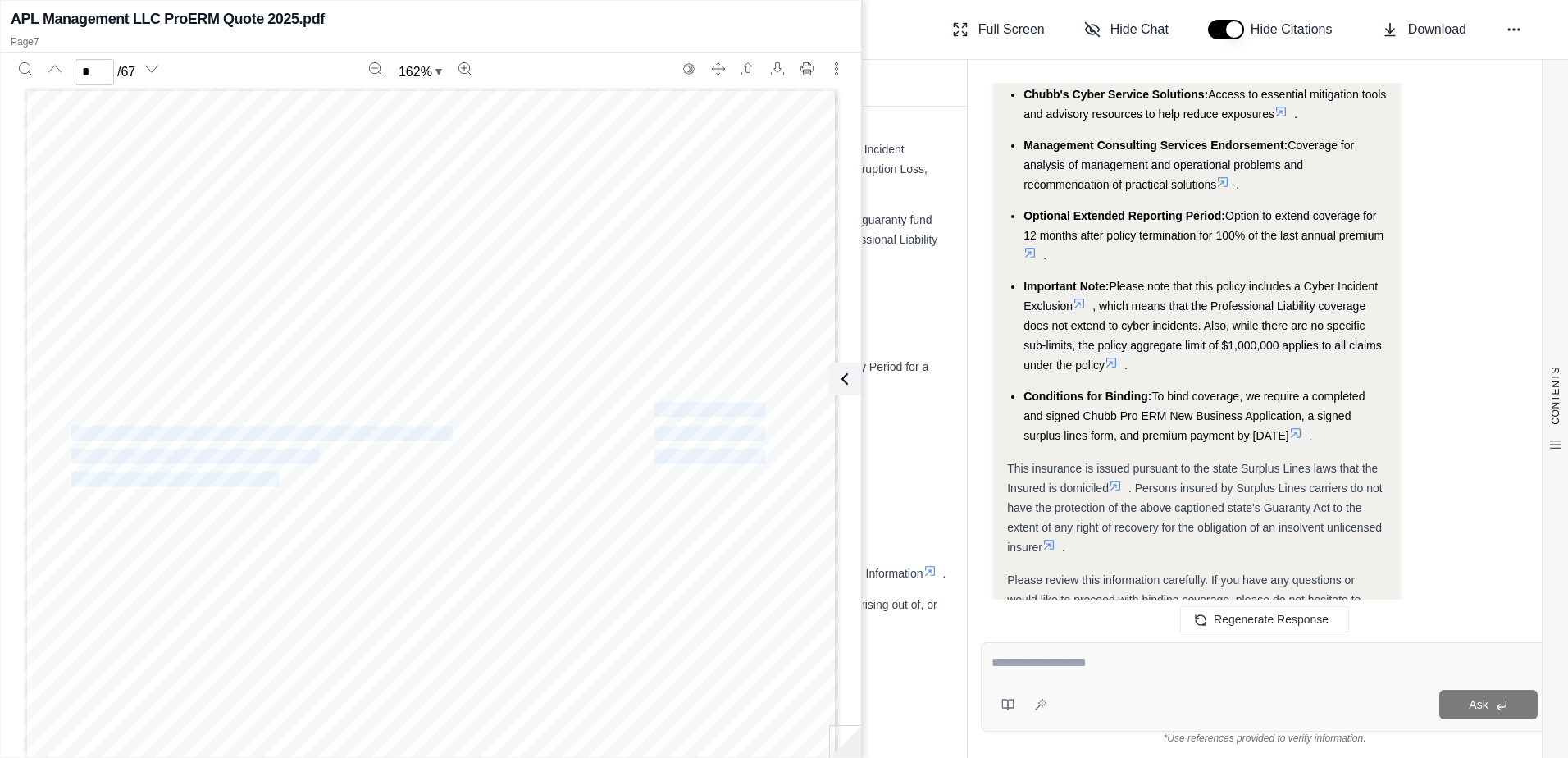
drag, startPoint x: 648, startPoint y: 413, endPoint x: 762, endPoint y: 403, distance: 114.4
click at [762, 403] on div "Chubb Professional Enterprise Risk Management Policy Insurance Proposal Page 7 …" at bounding box center [431, 614] width 814 height 1054
drag, startPoint x: 762, startPoint y: 403, endPoint x: 753, endPoint y: 406, distance: 9.5
click at [753, 406] on span "PF-50869 (02/19)" at bounding box center [708, 409] width 107 height 13
drag, startPoint x: 753, startPoint y: 409, endPoint x: 650, endPoint y: 407, distance: 103.0
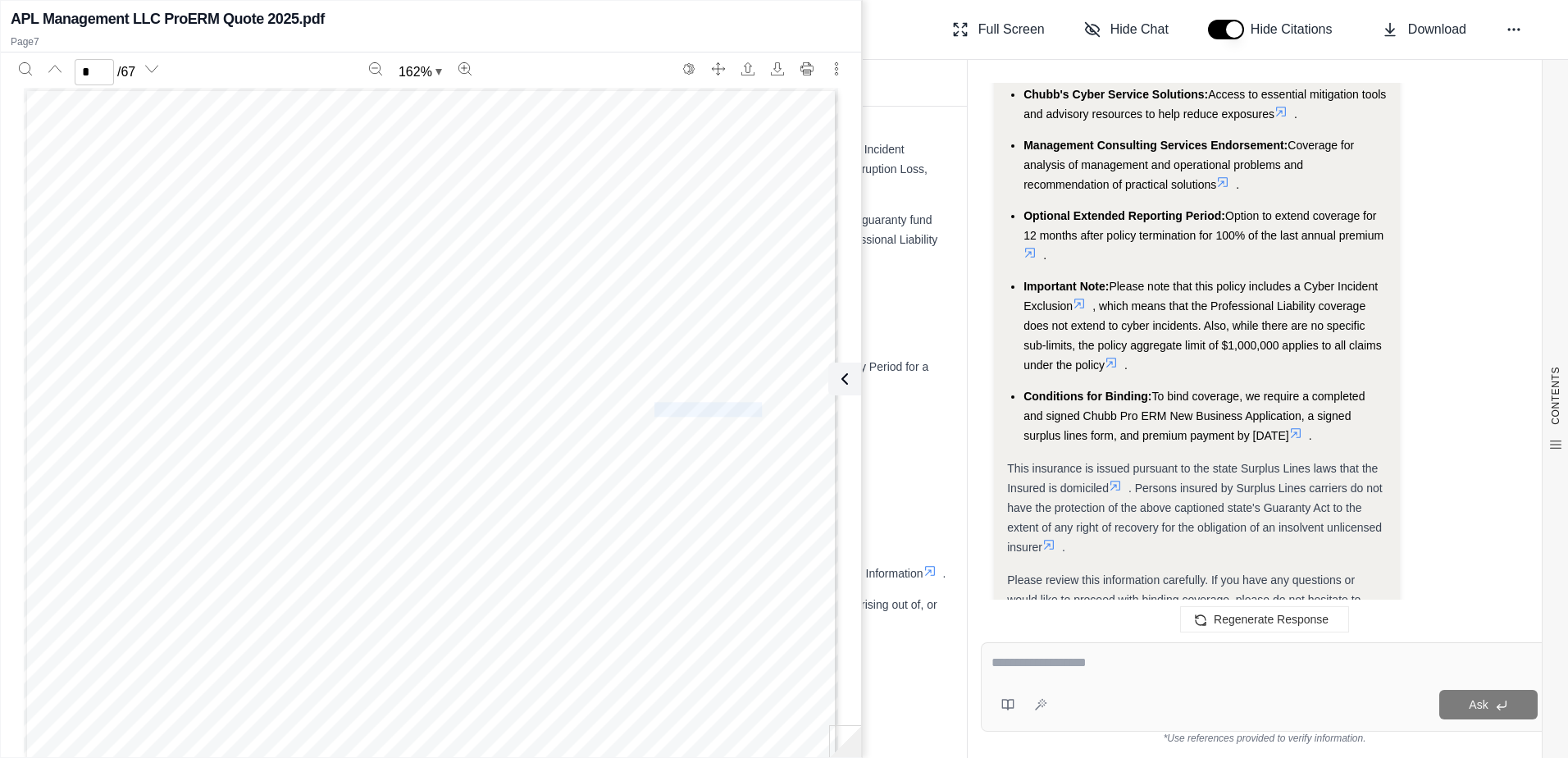
click at [655, 407] on span "PF-50869 (02/19)" at bounding box center [708, 409] width 107 height 13
copy span "PF-50869 (02/19)"
click at [846, 378] on icon at bounding box center [842, 379] width 20 height 20
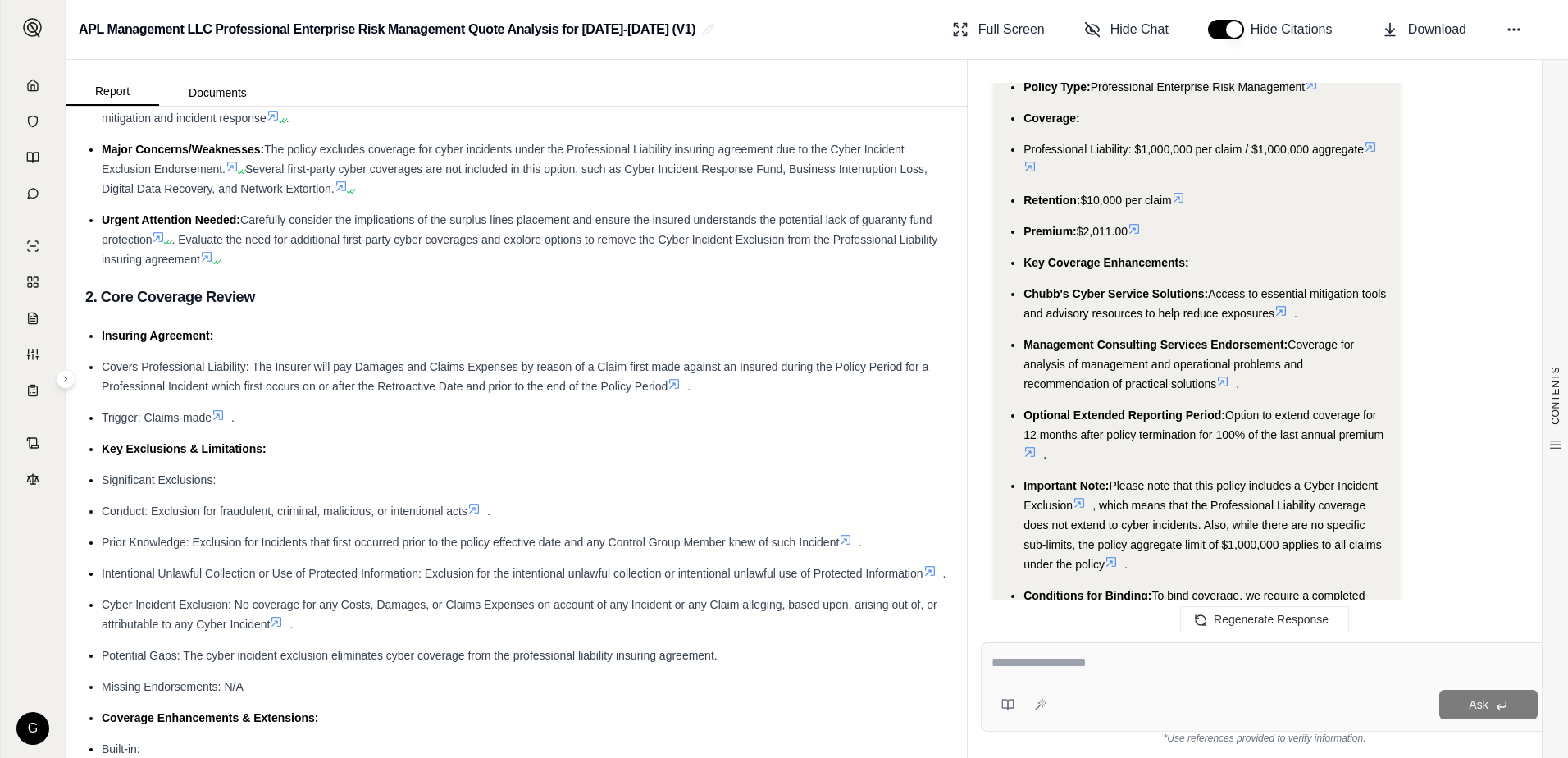
scroll to position [9417, 0]
